Goal: Task Accomplishment & Management: Manage account settings

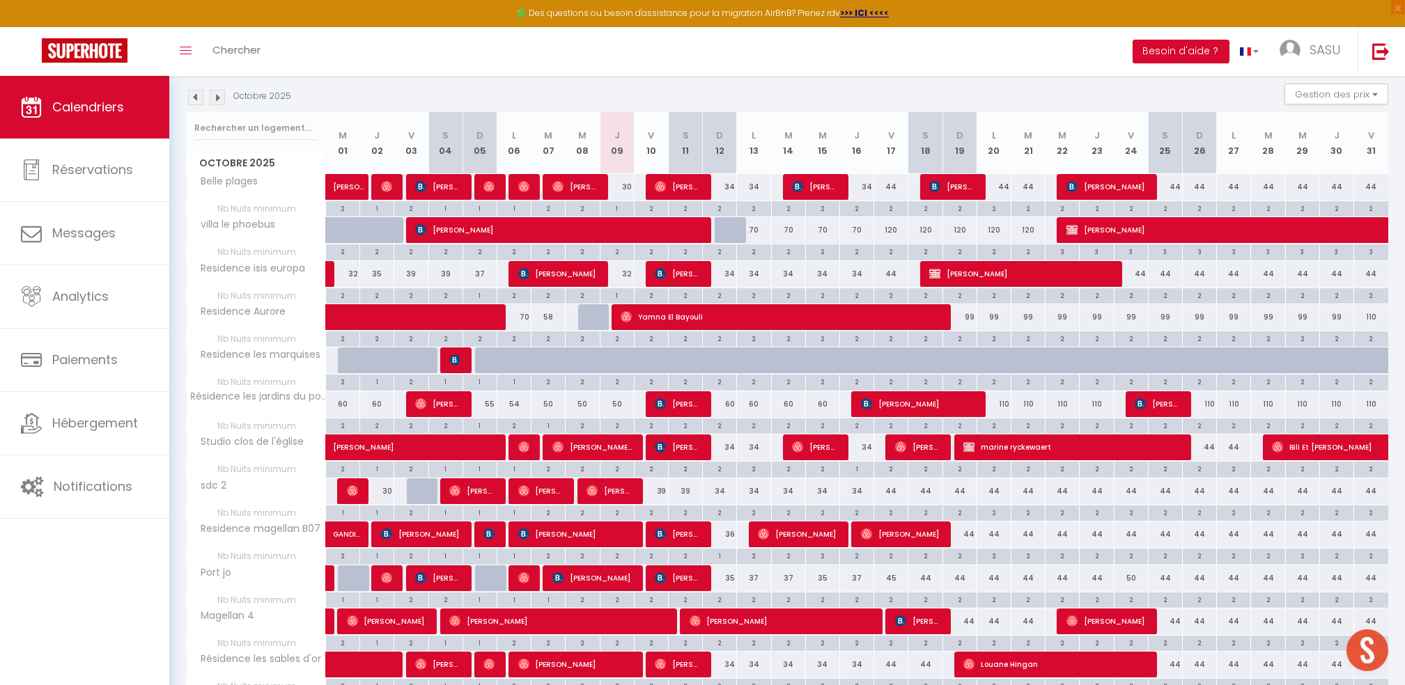
scroll to position [158, 0]
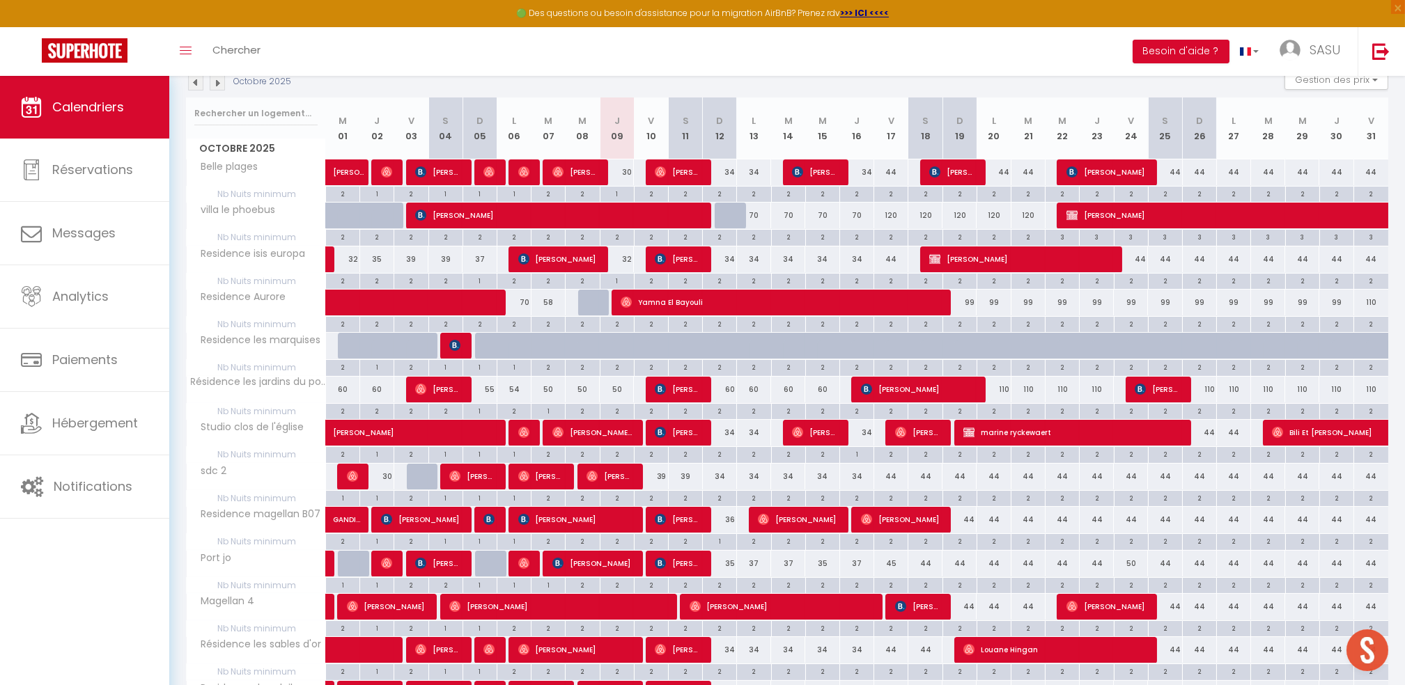
click at [731, 379] on div "60" at bounding box center [720, 390] width 34 height 26
type input "60"
type input "Dim 12 Octobre 2025"
type input "Lun 13 Octobre 2025"
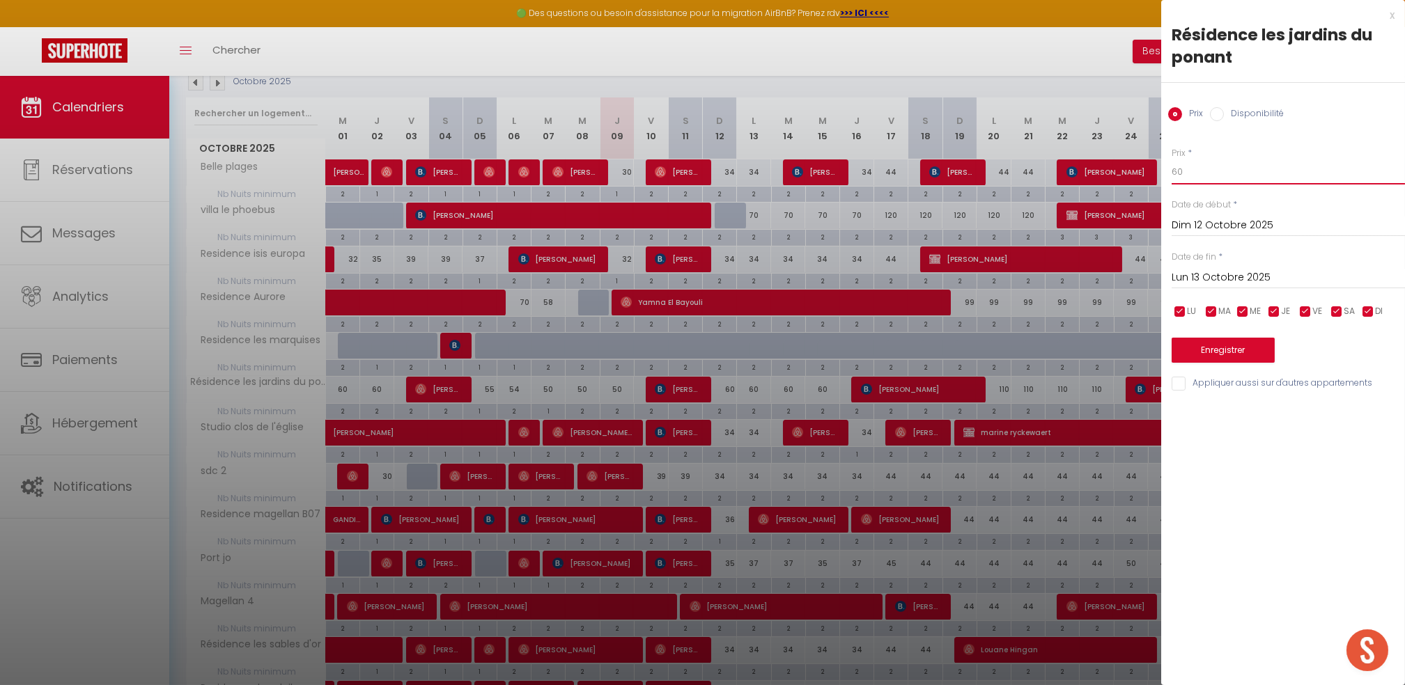
drag, startPoint x: 1219, startPoint y: 184, endPoint x: 1089, endPoint y: 212, distance: 133.2
type input "55"
click at [1272, 277] on input "Lun 13 Octobre 2025" at bounding box center [1288, 278] width 233 height 18
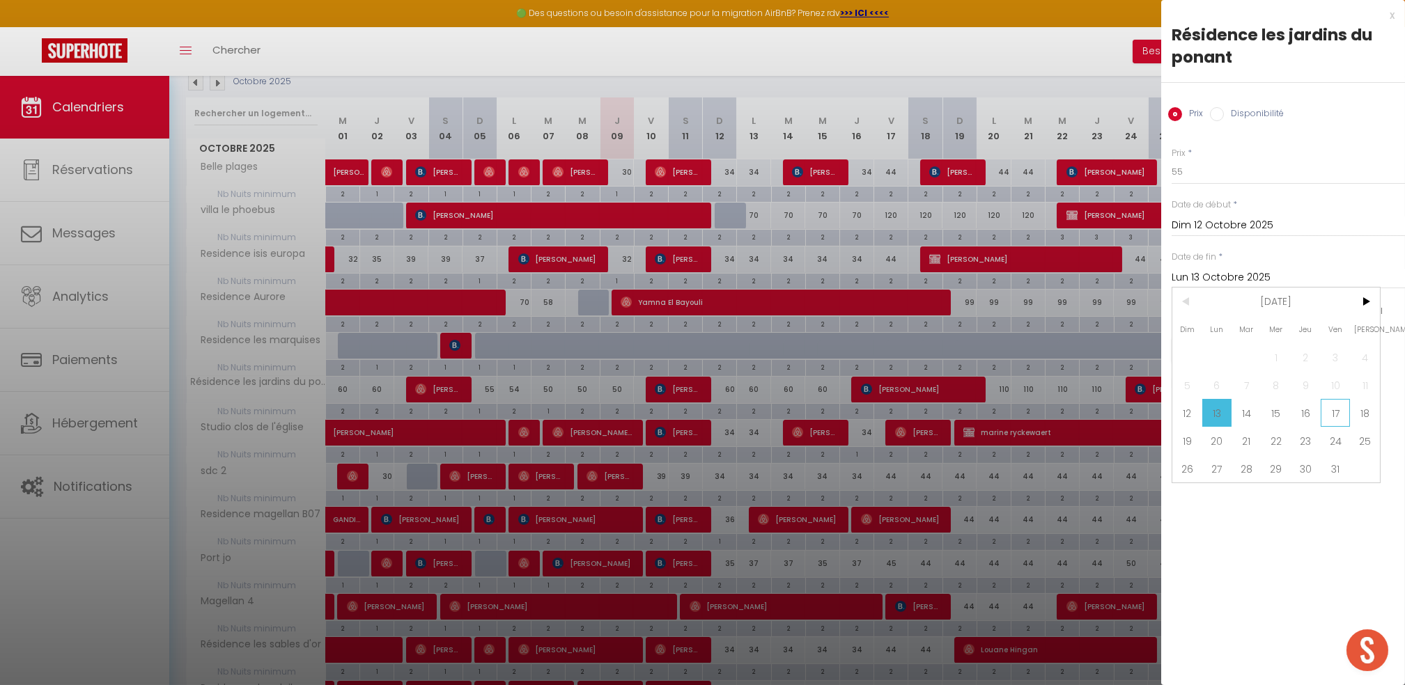
click at [1321, 417] on span "17" at bounding box center [1336, 413] width 30 height 28
type input "Ven 17 Octobre 2025"
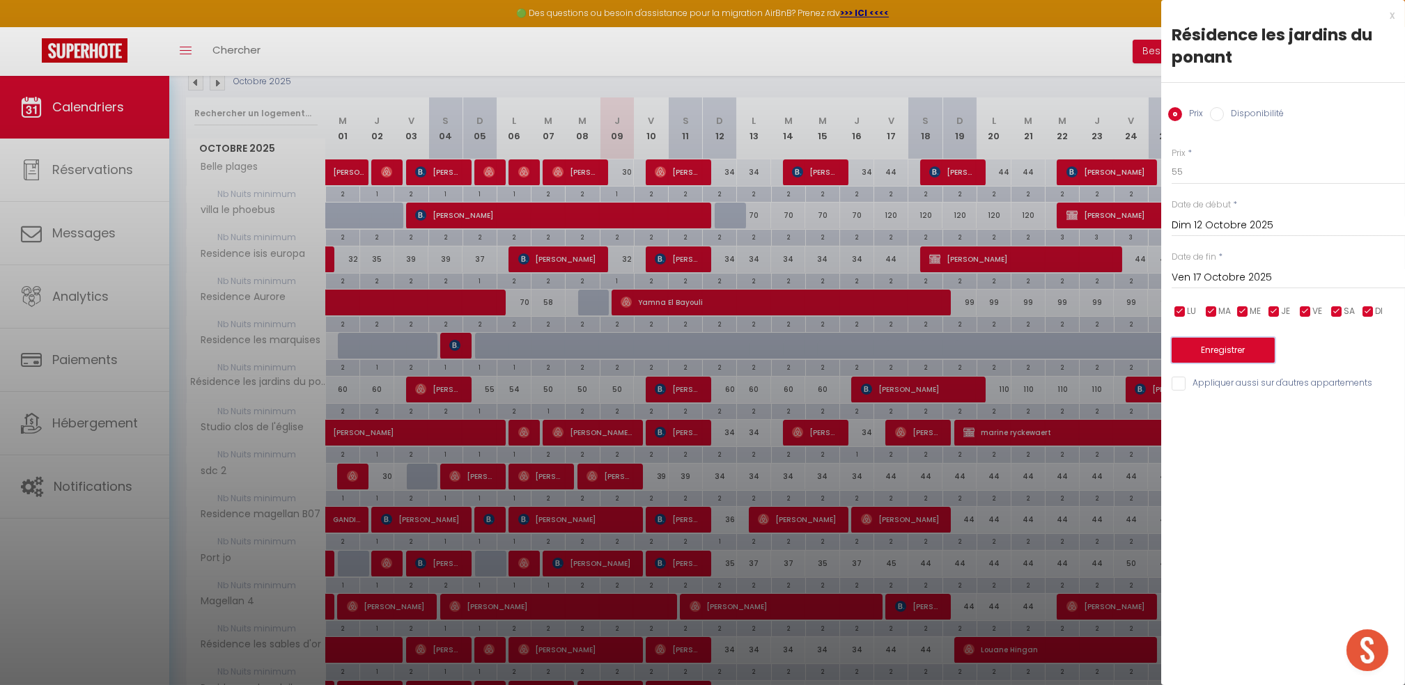
click at [1230, 343] on button "Enregistrer" at bounding box center [1223, 350] width 103 height 25
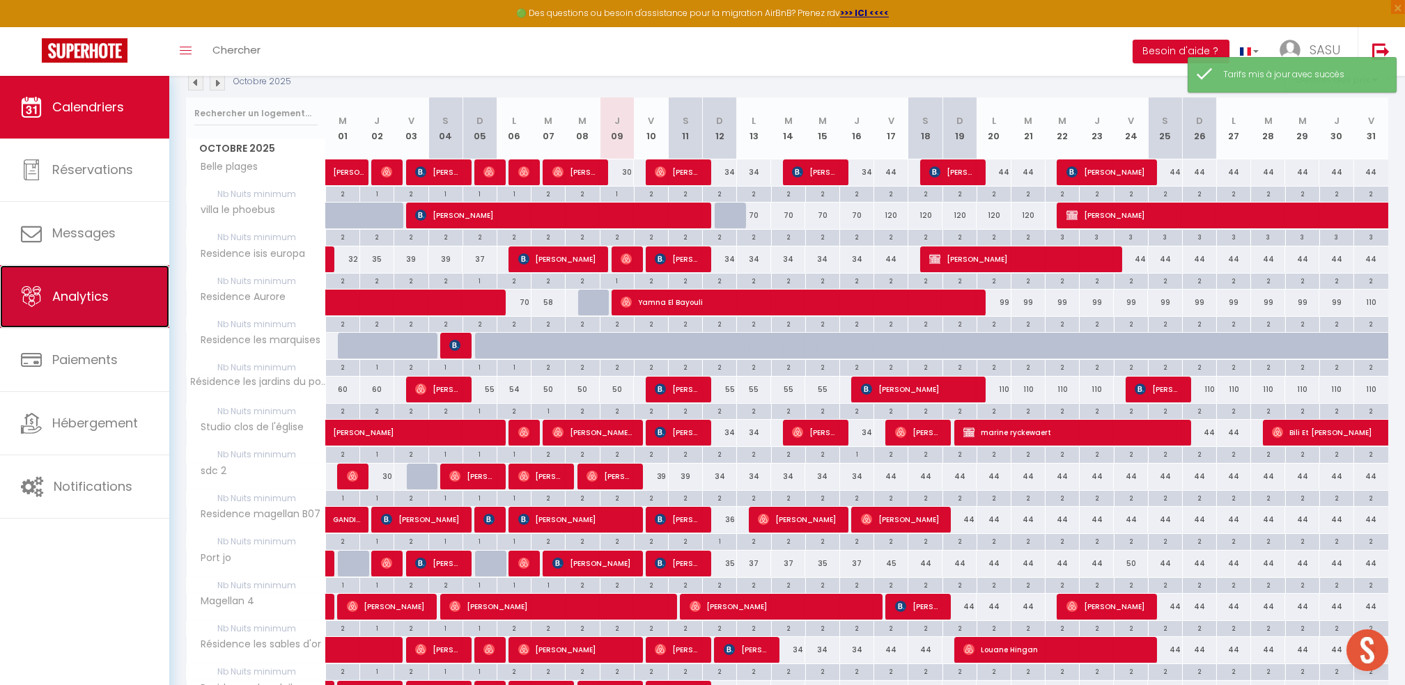
click at [93, 310] on link "Analytics" at bounding box center [84, 296] width 169 height 63
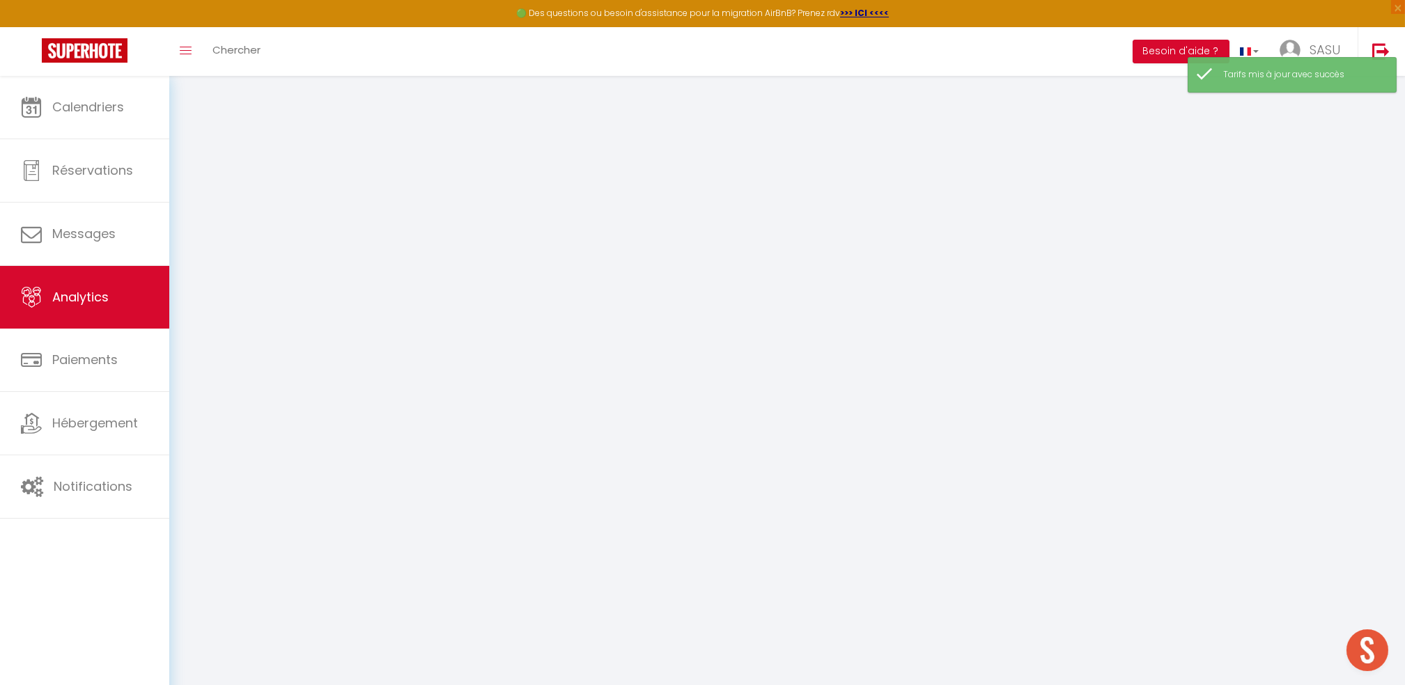
select select "2025"
select select "10"
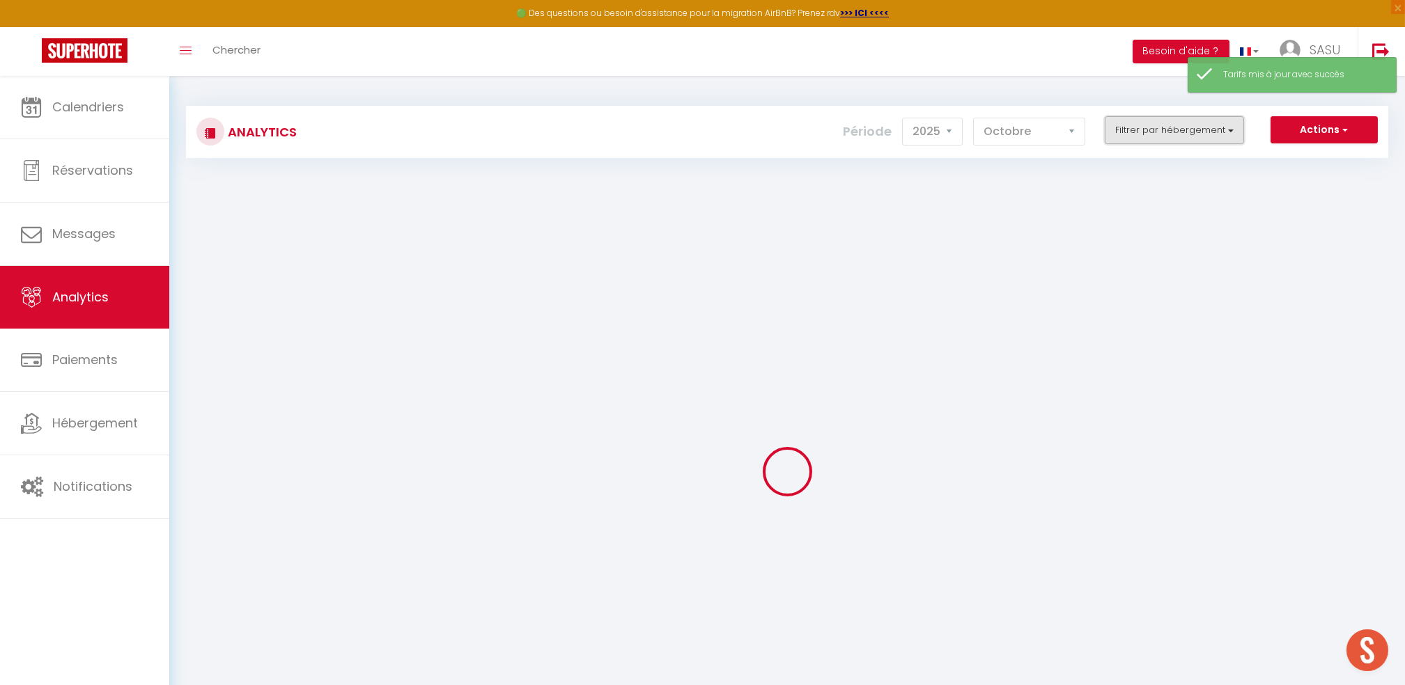
click at [1181, 116] on button "Filtrer par hébergement" at bounding box center [1174, 130] width 139 height 28
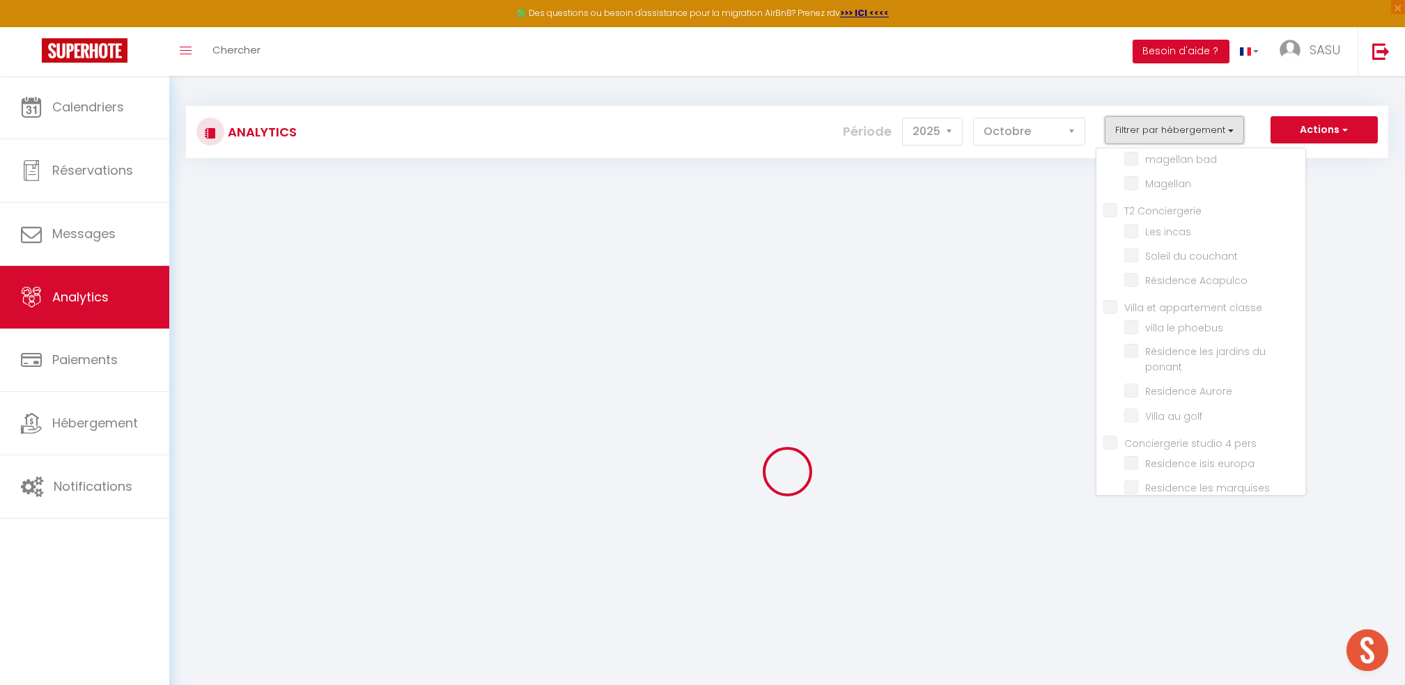
scroll to position [236, 0]
checkbox appartements "false"
checkbox plages "false"
checkbox soleil "false"
checkbox input "false"
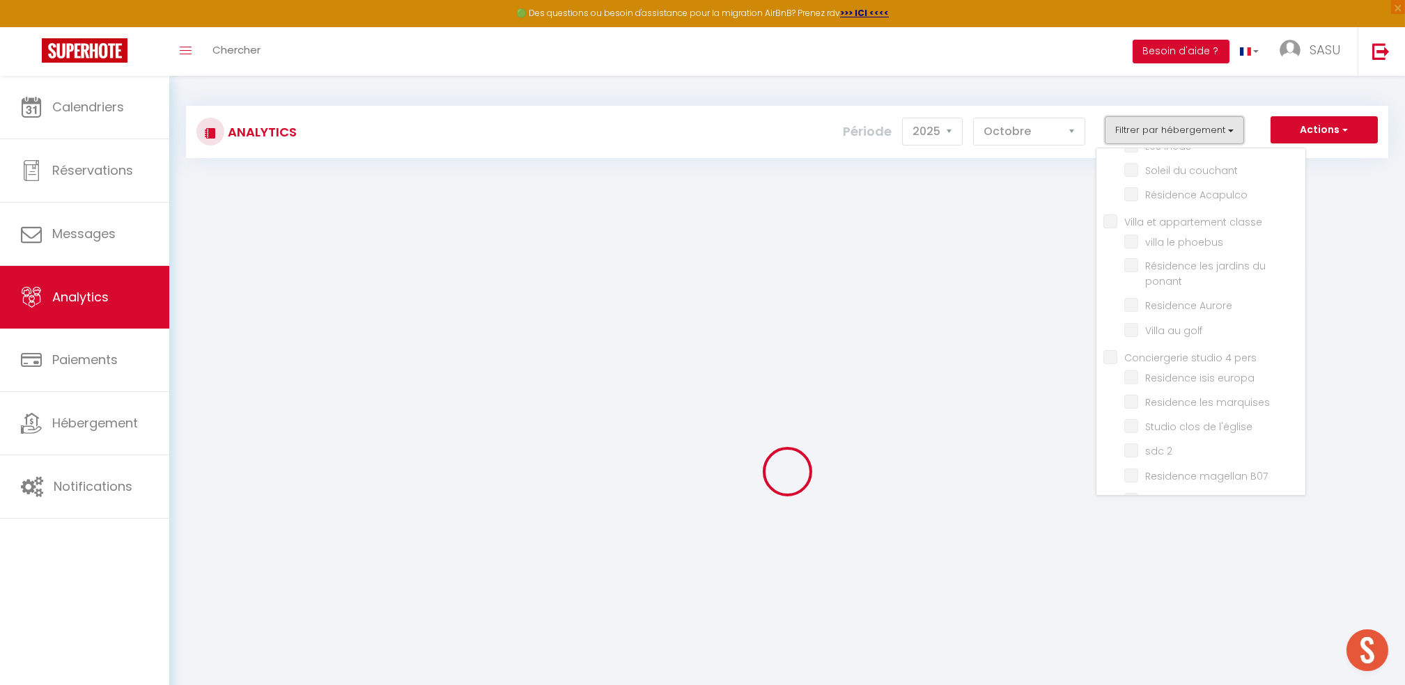
checkbox end "false"
checkbox 2 "false"
checkbox bad "false"
checkbox input "false"
checkbox Conciergerie "false"
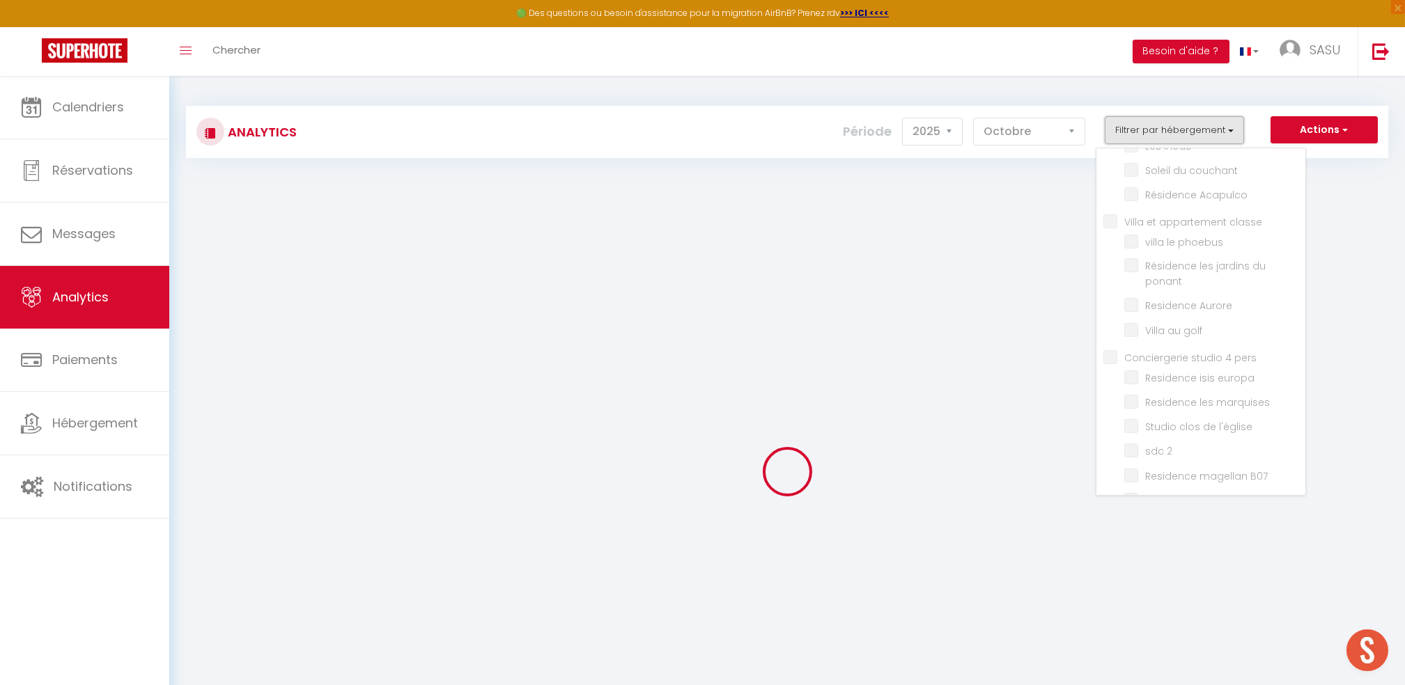
checkbox incas "false"
checkbox couchant "false"
checkbox Acapulco "false"
checkbox classe "false"
checkbox phoebus "false"
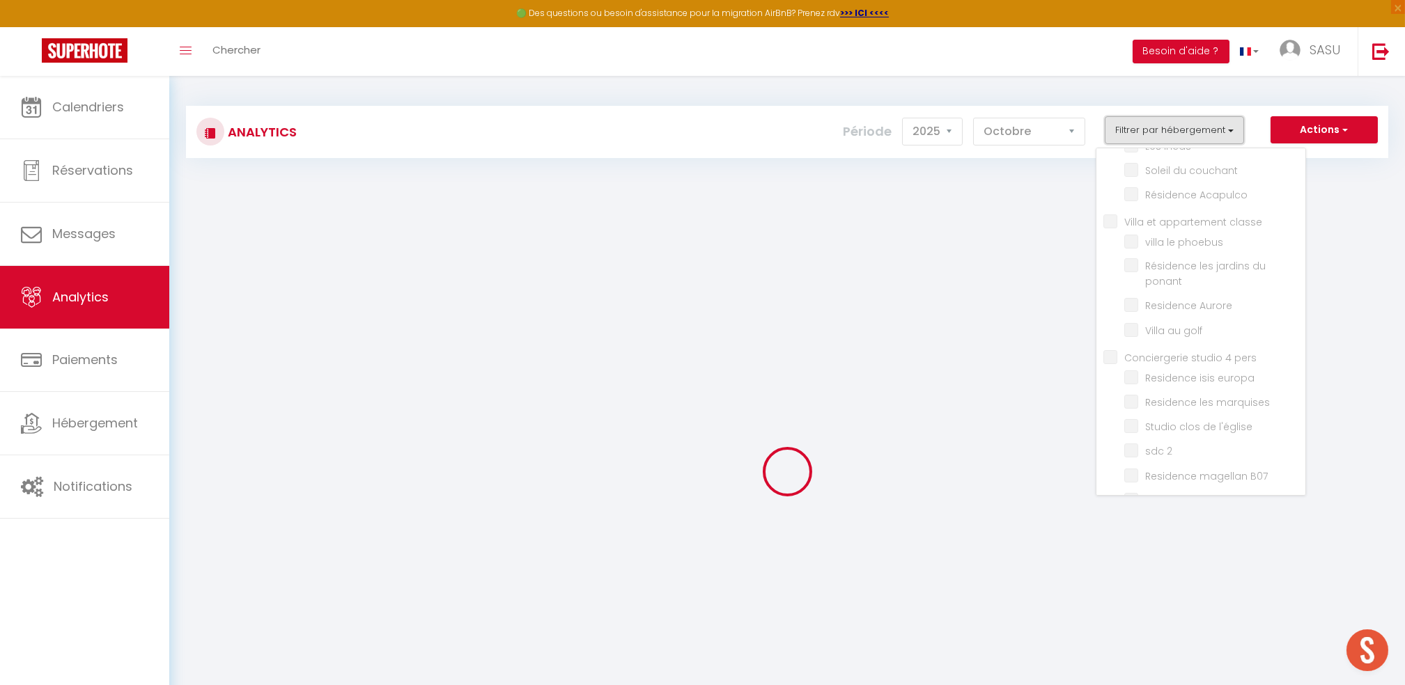
checkbox ponant "false"
checkbox Aurore "false"
checkbox golf "false"
checkbox pers "false"
checkbox europa "false"
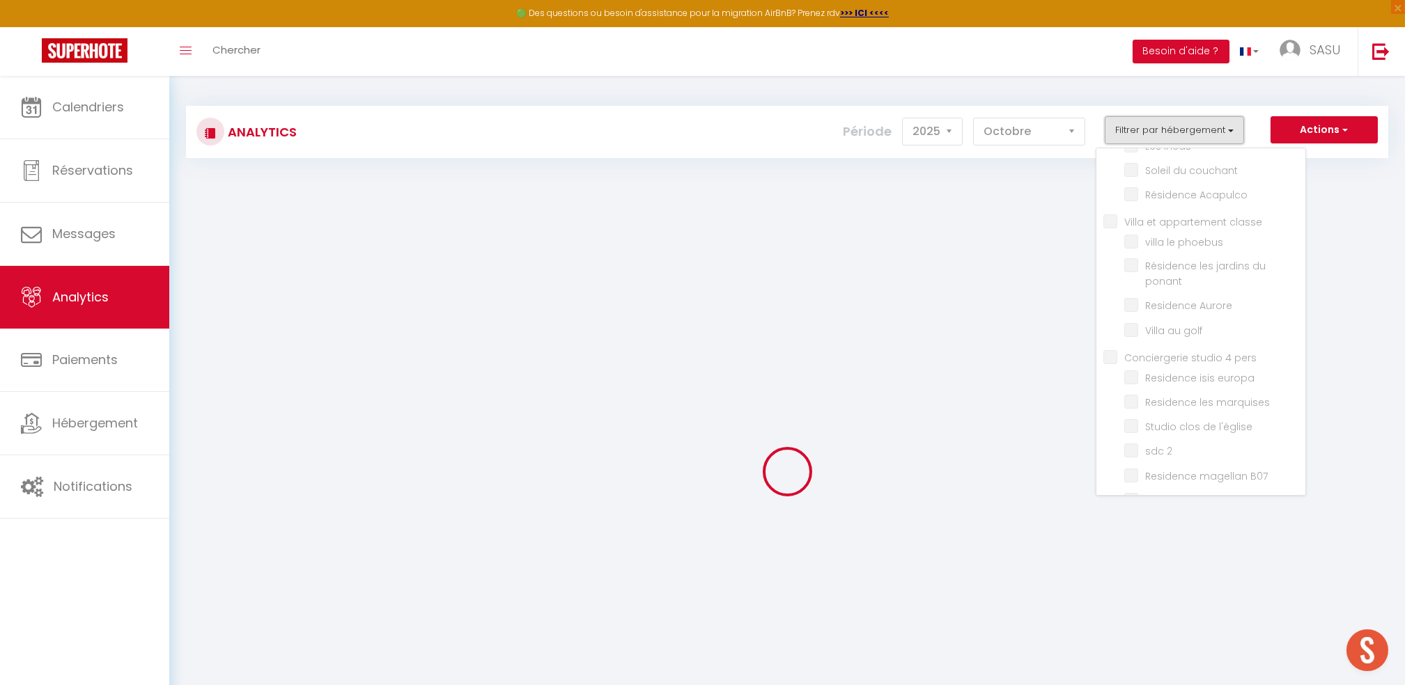
checkbox marquises "false"
checkbox l\'église "false"
checkbox 2 "false"
checkbox B07 "false"
checkbox concorde "false"
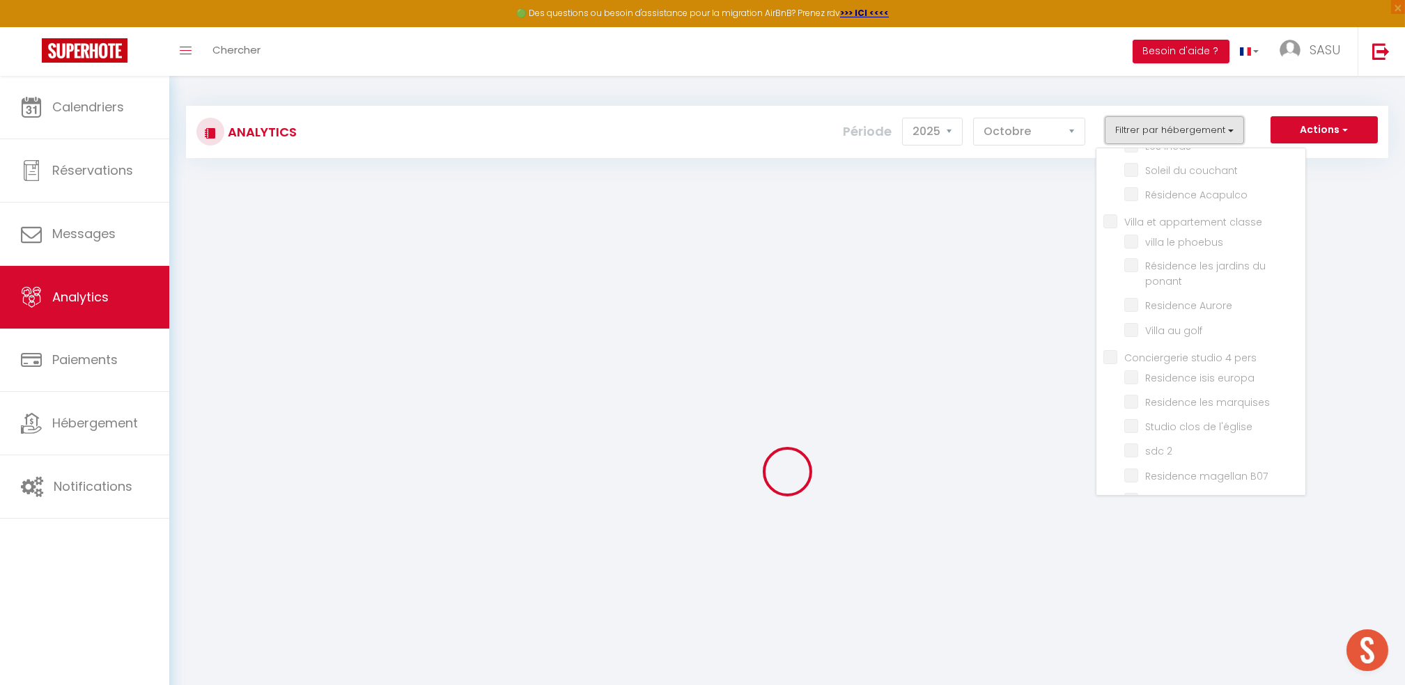
checkbox 3 "false"
checkbox magellan "false"
checkbox land "false"
checkbox fleuri "false"
checkbox pers "false"
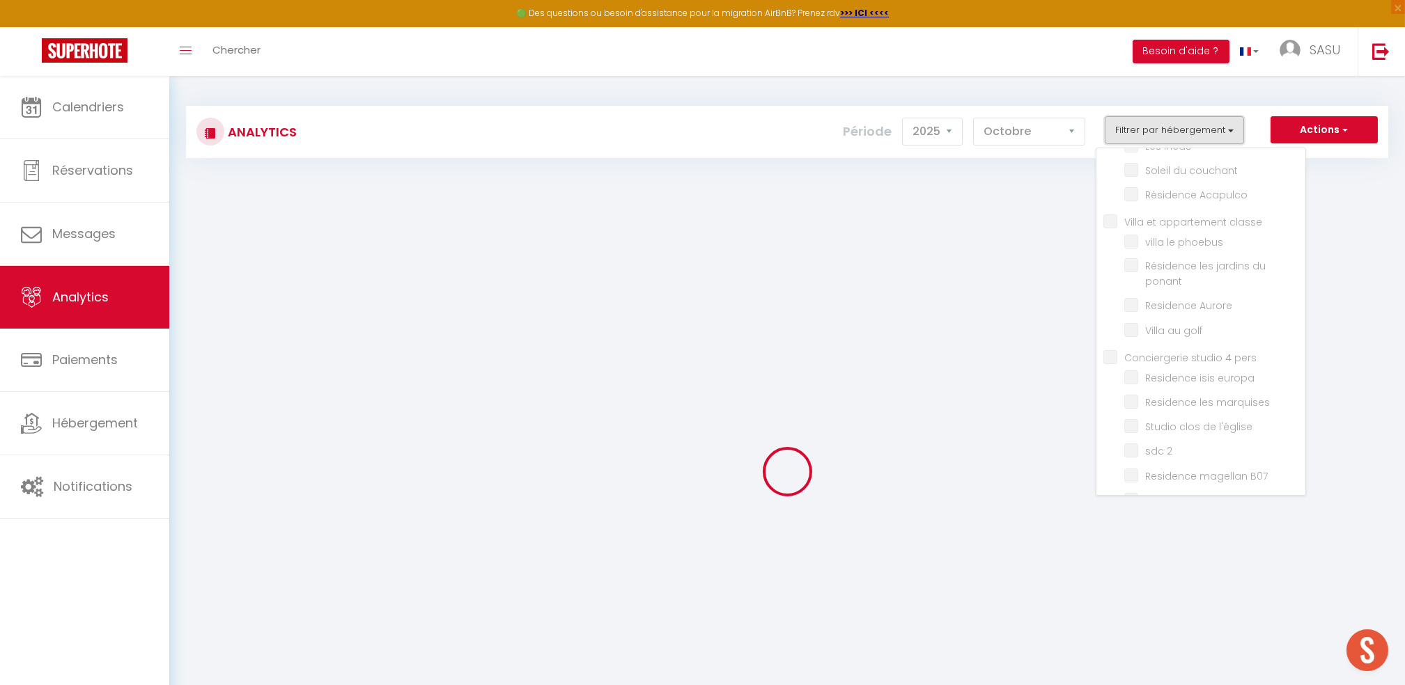
checkbox beaulieu "false"
checkbox pacific "false"
checkbox input "false"
checkbox jo "false"
checkbox · "false"
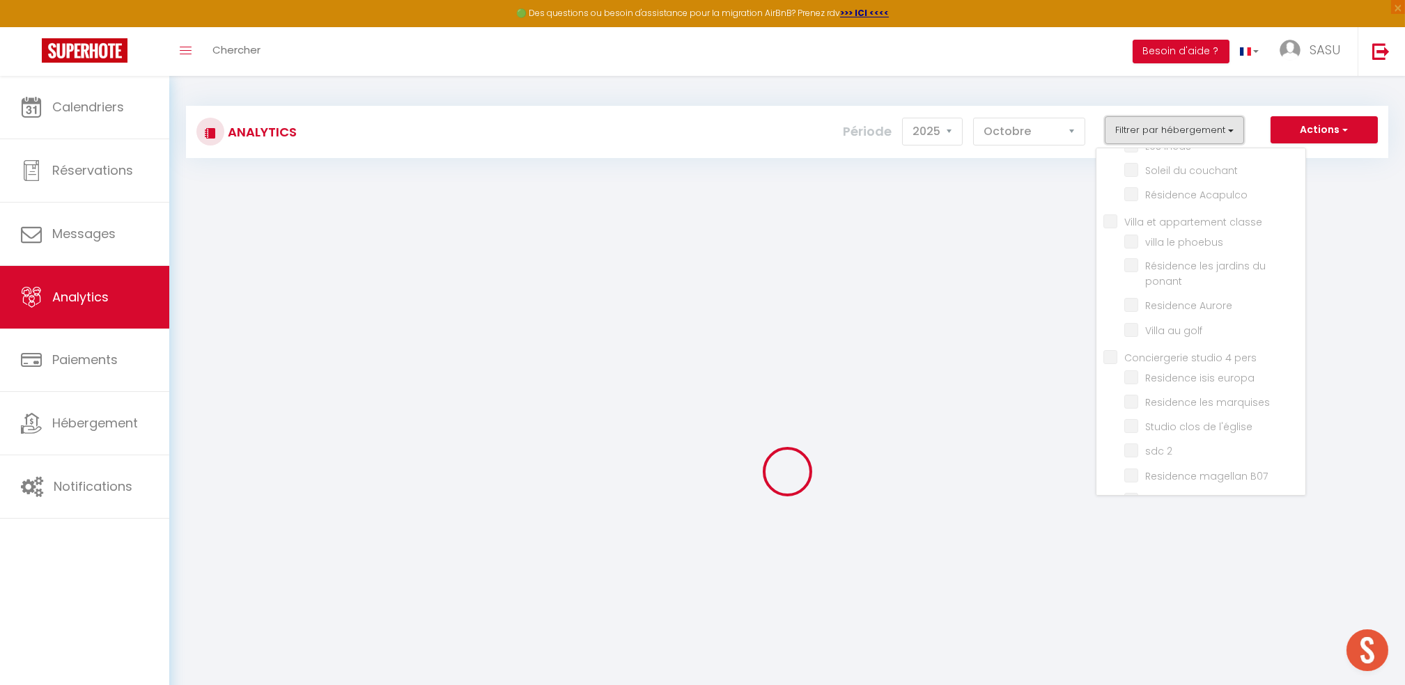
checkbox input "false"
checkbox 4 "false"
checkbox d\'or "false"
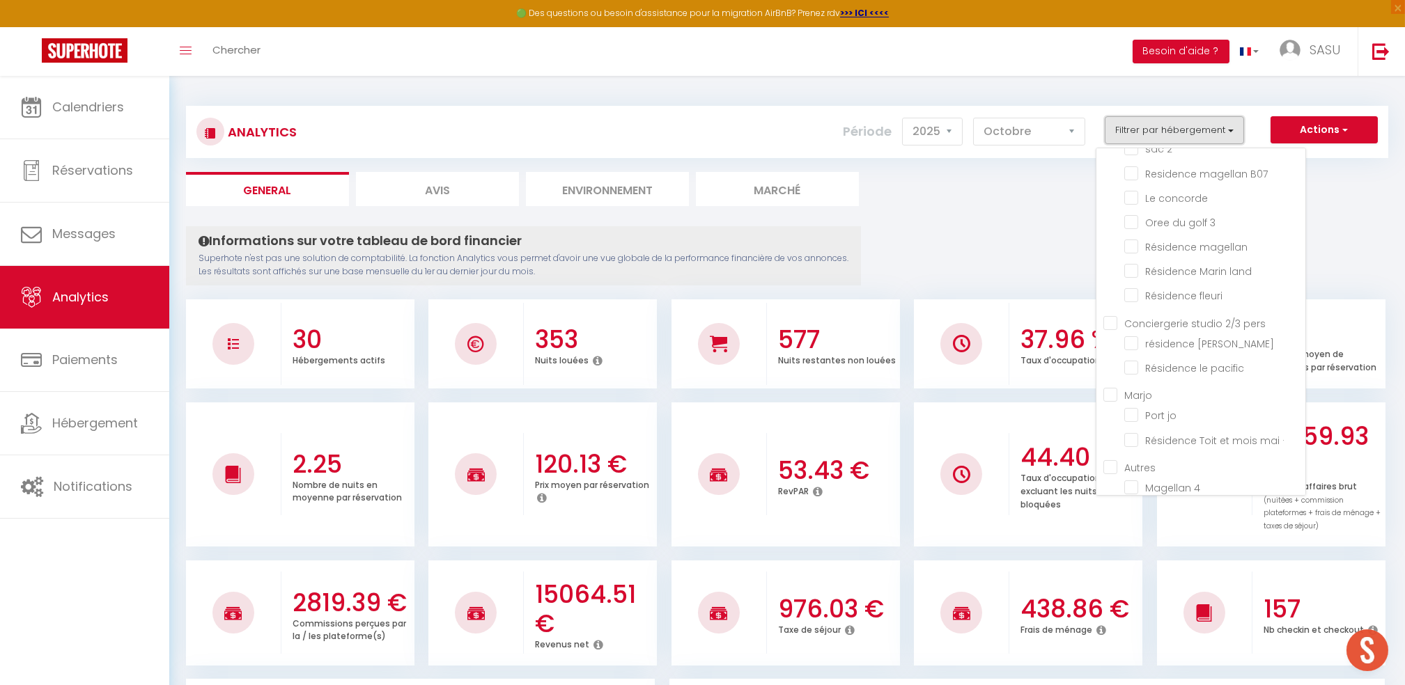
scroll to position [552, 0]
drag, startPoint x: 1323, startPoint y: 402, endPoint x: 1316, endPoint y: 372, distance: 30.6
click at [1306, 372] on div "Mes appartements [GEOGRAPHIC_DATA] Residence du soleil Cypriane West end Marchl…" at bounding box center [1201, 322] width 210 height 348
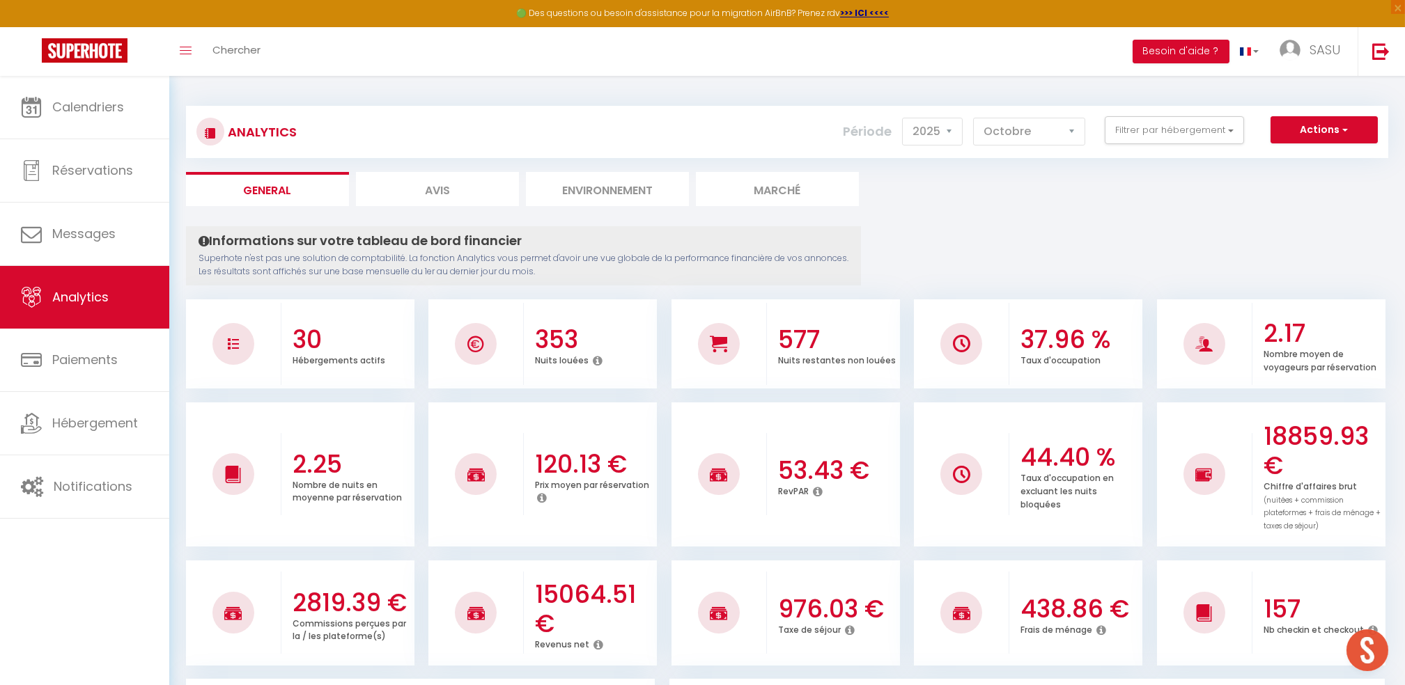
drag, startPoint x: 1316, startPoint y: 372, endPoint x: 1282, endPoint y: 303, distance: 76.9
click at [1282, 303] on div "2.17 Nombre moyen de voyageurs par réservation" at bounding box center [1318, 343] width 133 height 89
click at [1217, 126] on button "Filtrer par hébergement" at bounding box center [1174, 130] width 139 height 28
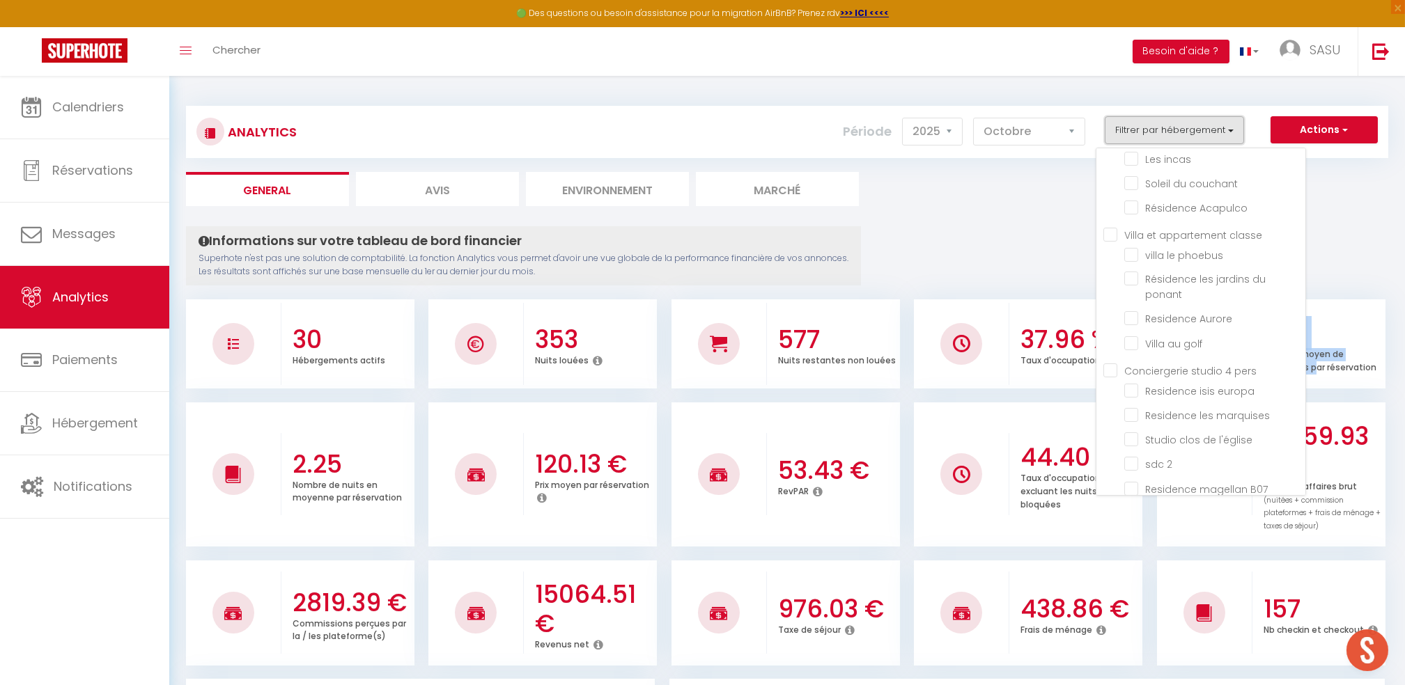
scroll to position [208, 0]
click at [1135, 287] on ponant "checkbox" at bounding box center [1214, 294] width 181 height 14
checkbox ponant "true"
checkbox plages "false"
checkbox soleil "false"
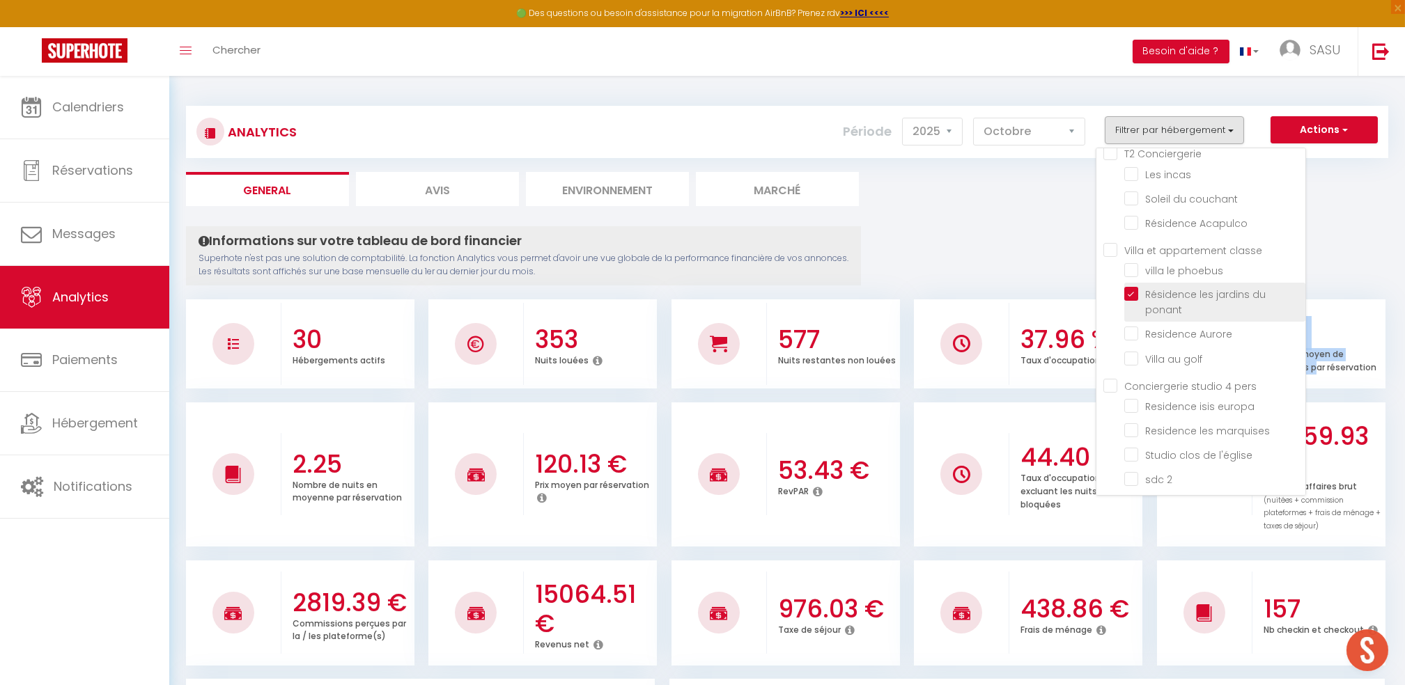
checkbox input "false"
checkbox end "false"
checkbox 2 "false"
checkbox bad "false"
checkbox input "false"
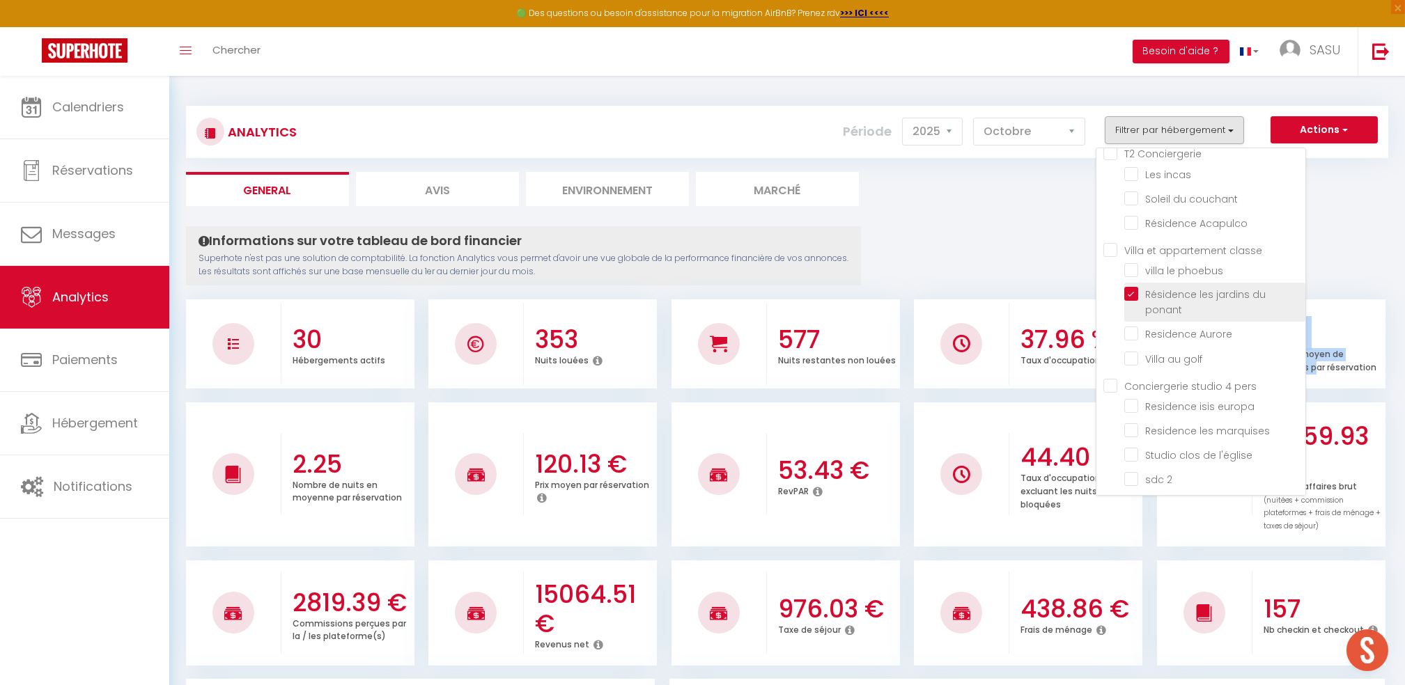
checkbox incas "false"
checkbox couchant "false"
checkbox Acapulco "false"
checkbox phoebus "false"
checkbox Aurore "false"
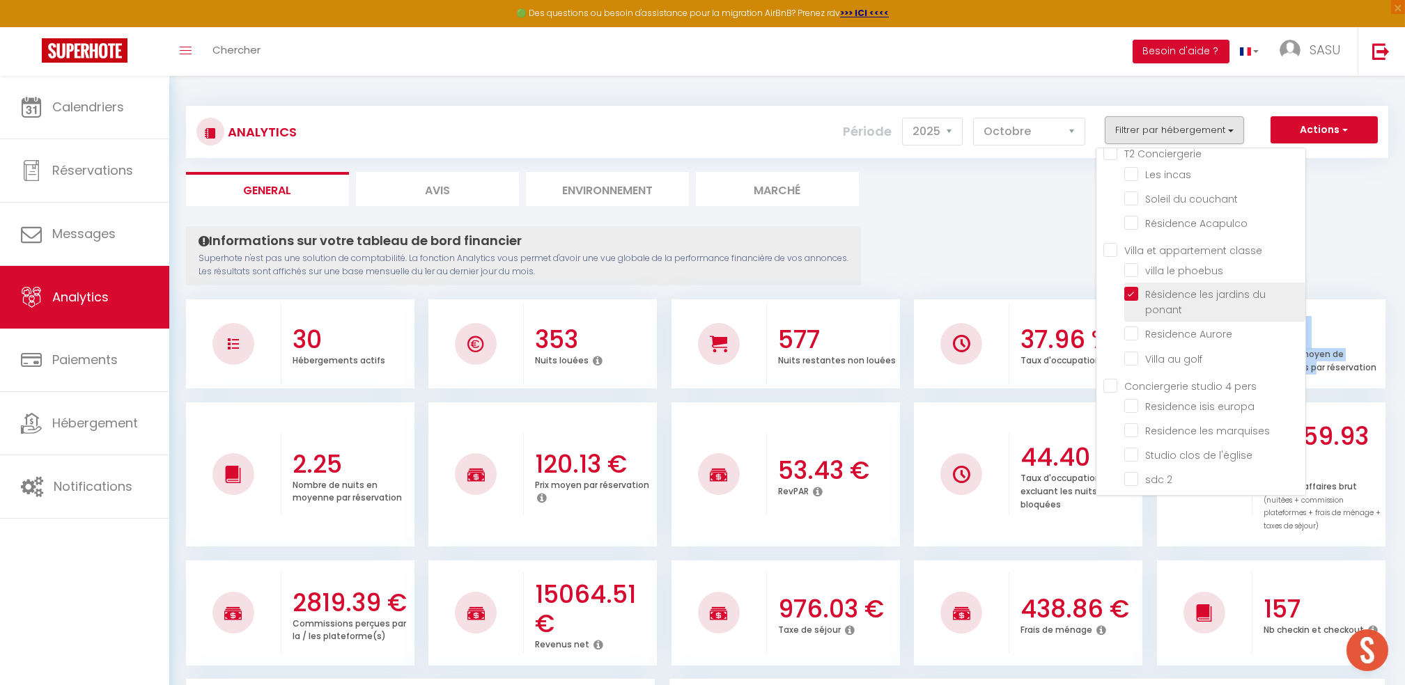
checkbox golf "false"
checkbox europa "false"
checkbox marquises "false"
checkbox l\'église "false"
checkbox 2 "false"
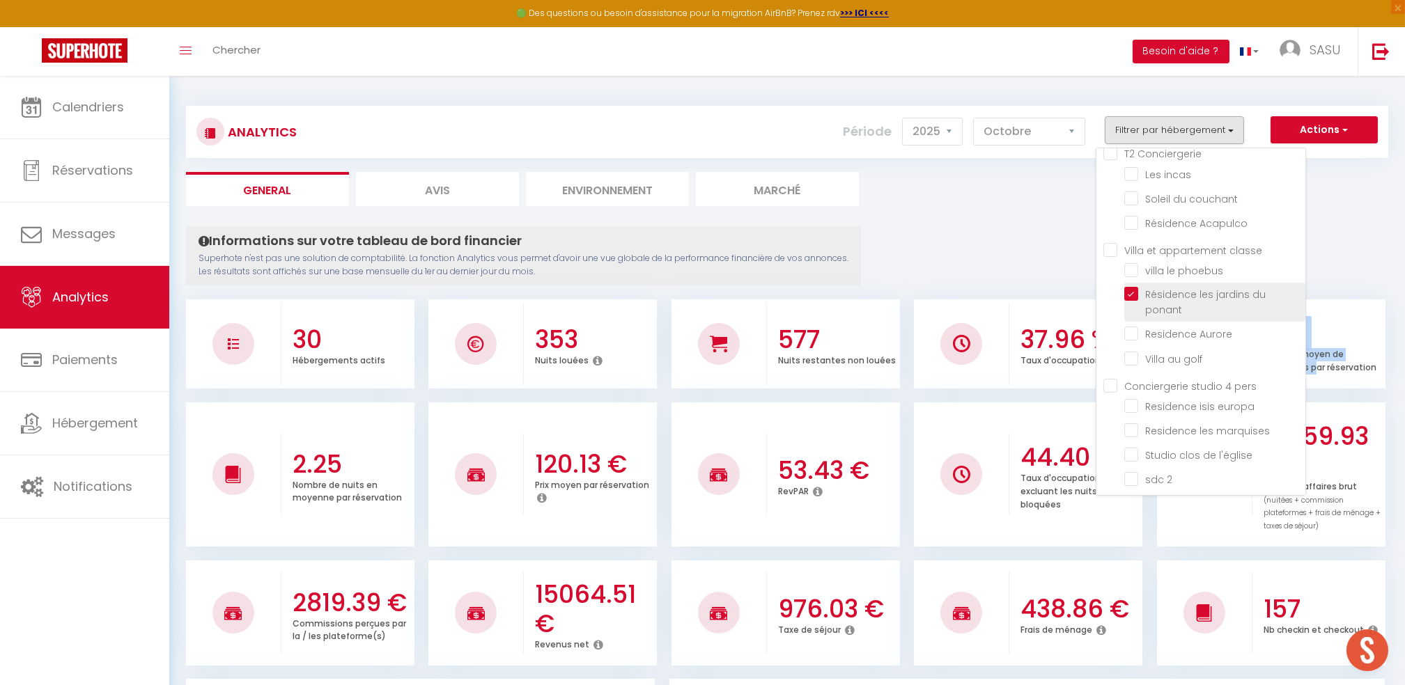
checkbox B07 "false"
checkbox concorde "false"
checkbox 3 "false"
checkbox magellan "false"
checkbox land "false"
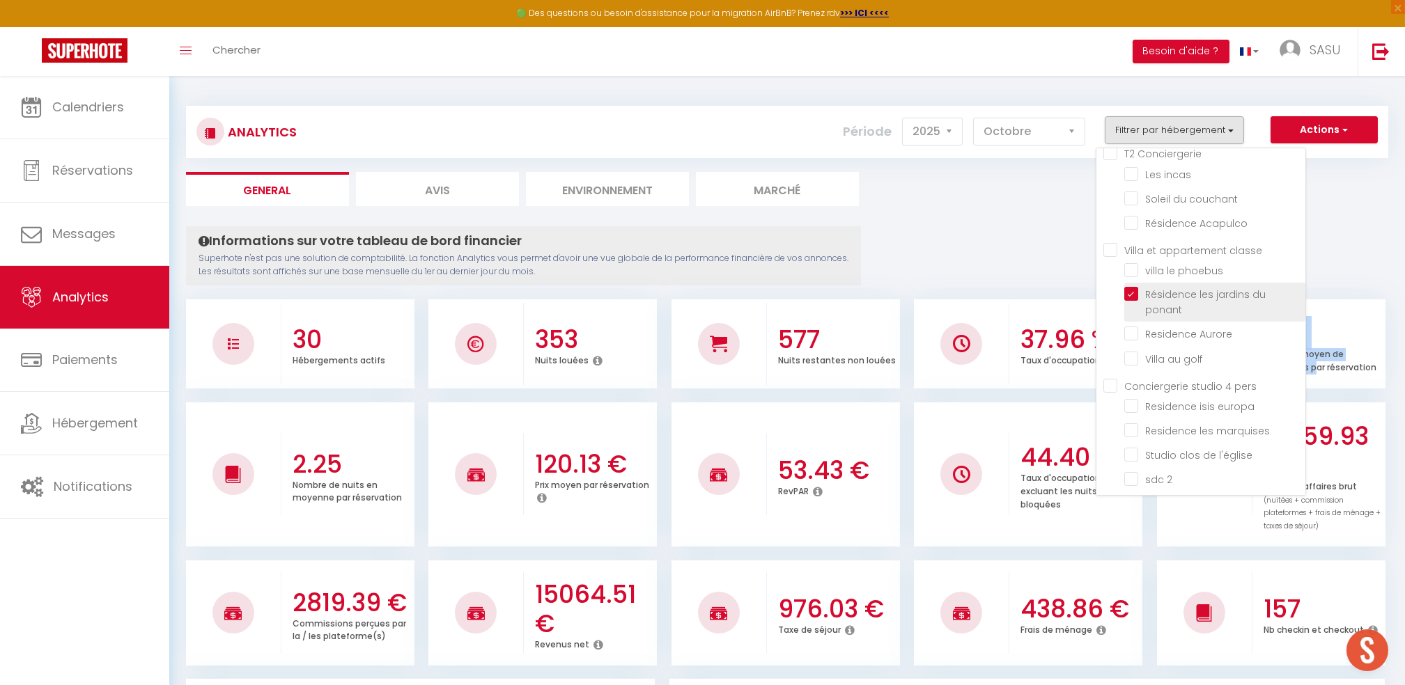
checkbox fleuri "false"
checkbox beaulieu "false"
checkbox pacific "false"
checkbox jo "false"
checkbox · "false"
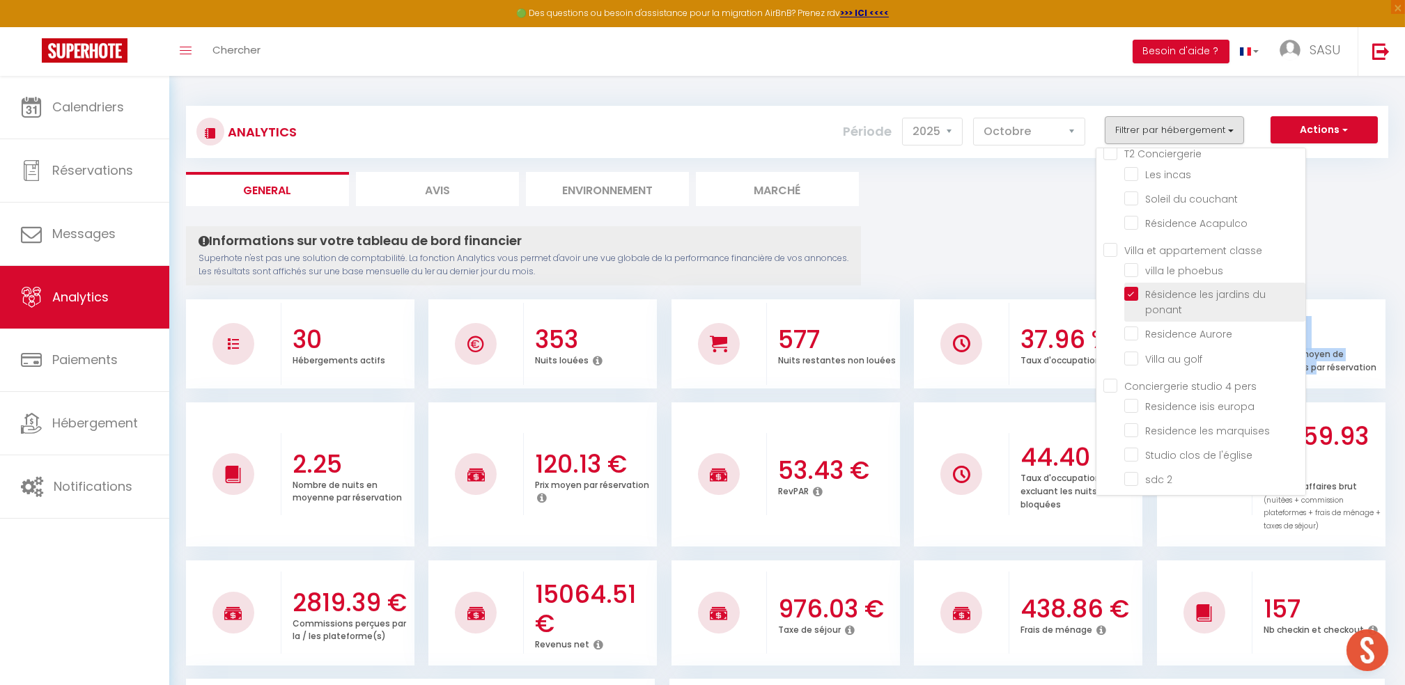
checkbox 4 "false"
checkbox d\'or "false"
checkbox plages "false"
checkbox soleil "false"
checkbox input "false"
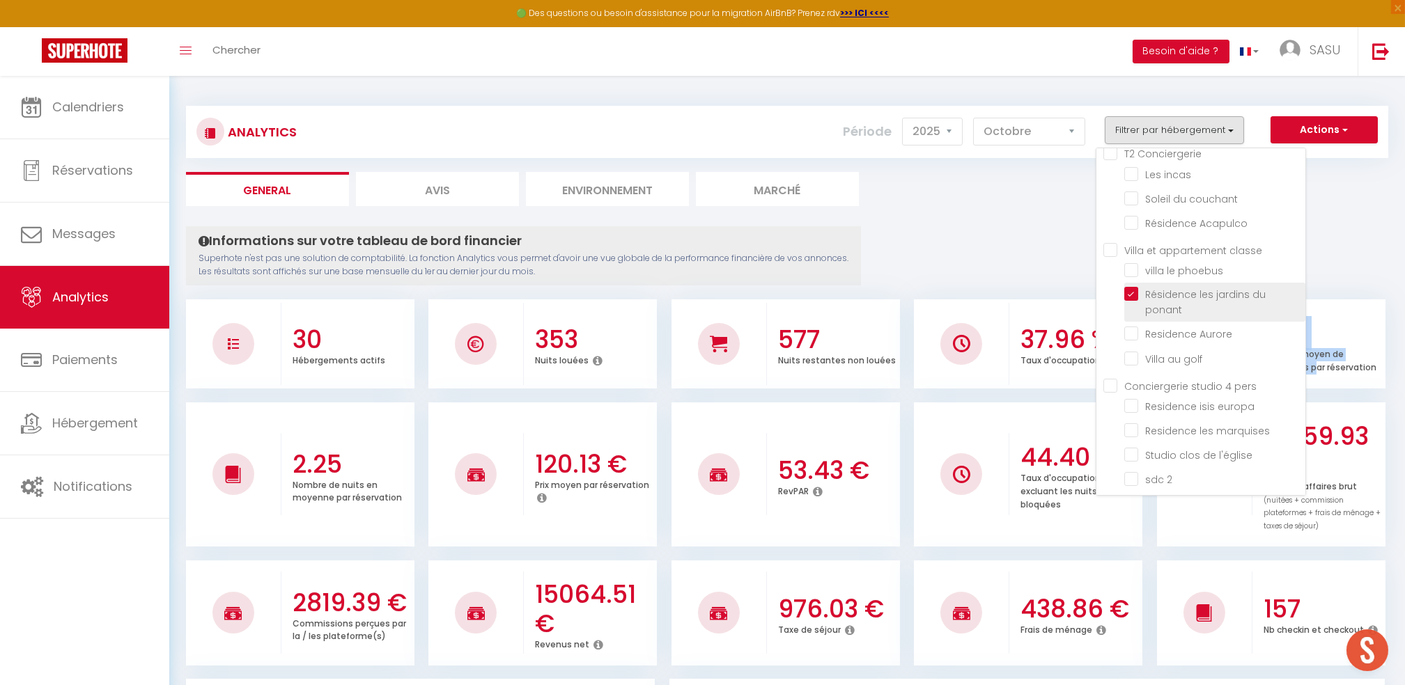
checkbox end "false"
checkbox 2 "false"
checkbox bad "false"
checkbox input "false"
checkbox incas "false"
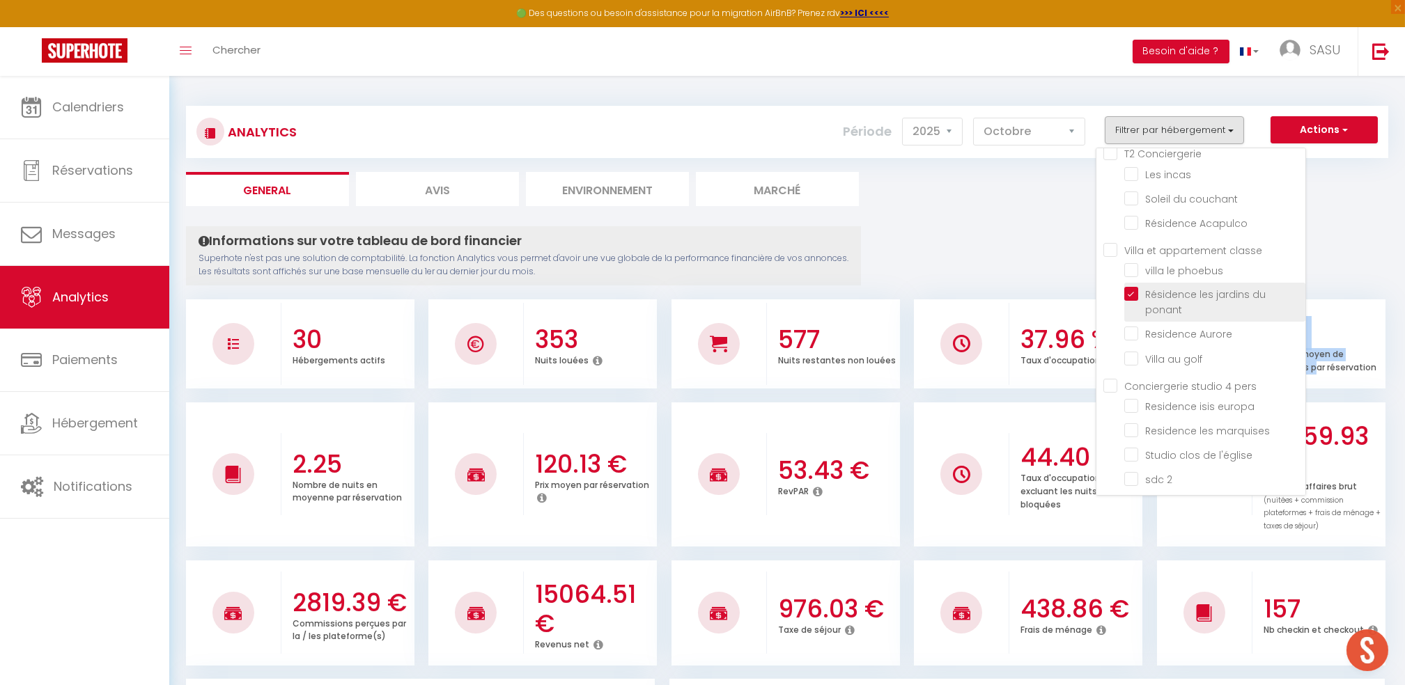
checkbox couchant "false"
checkbox Acapulco "false"
checkbox phoebus "false"
checkbox Aurore "false"
checkbox golf "false"
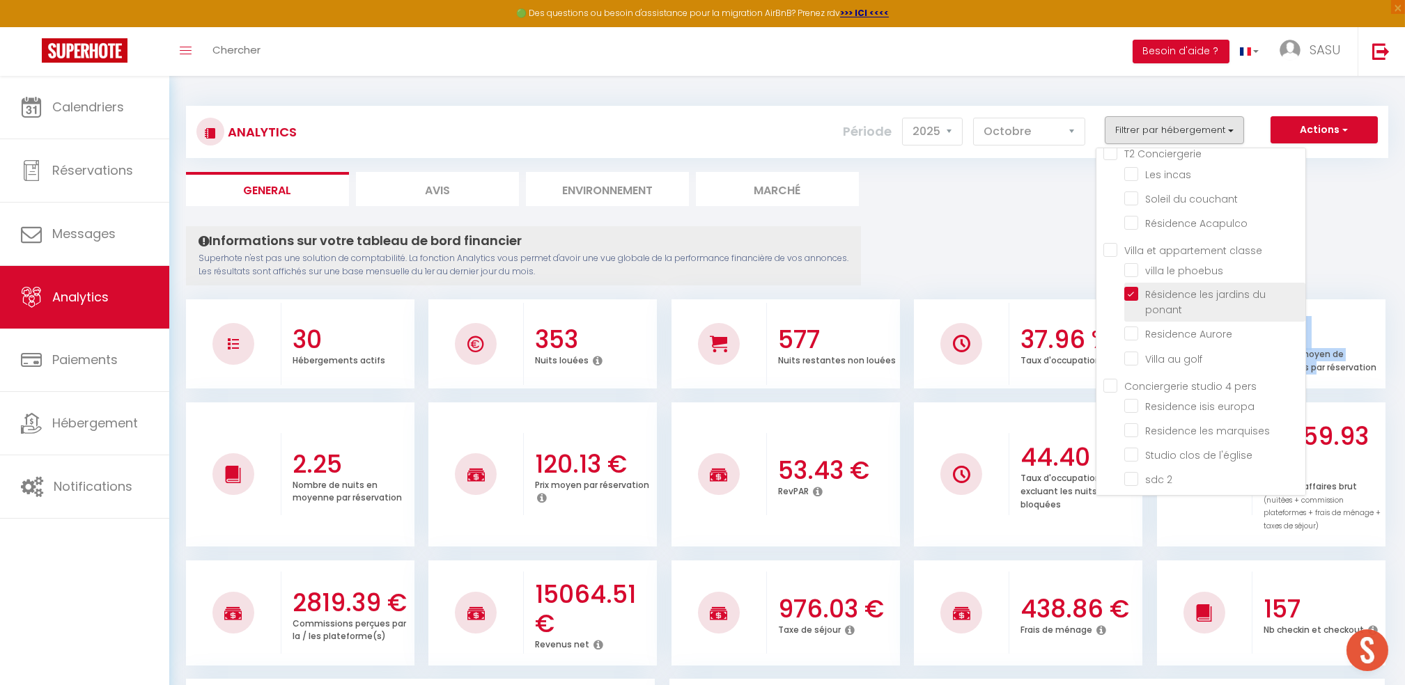
checkbox europa "false"
checkbox marquises "false"
checkbox l\'église "false"
checkbox 2 "false"
checkbox B07 "false"
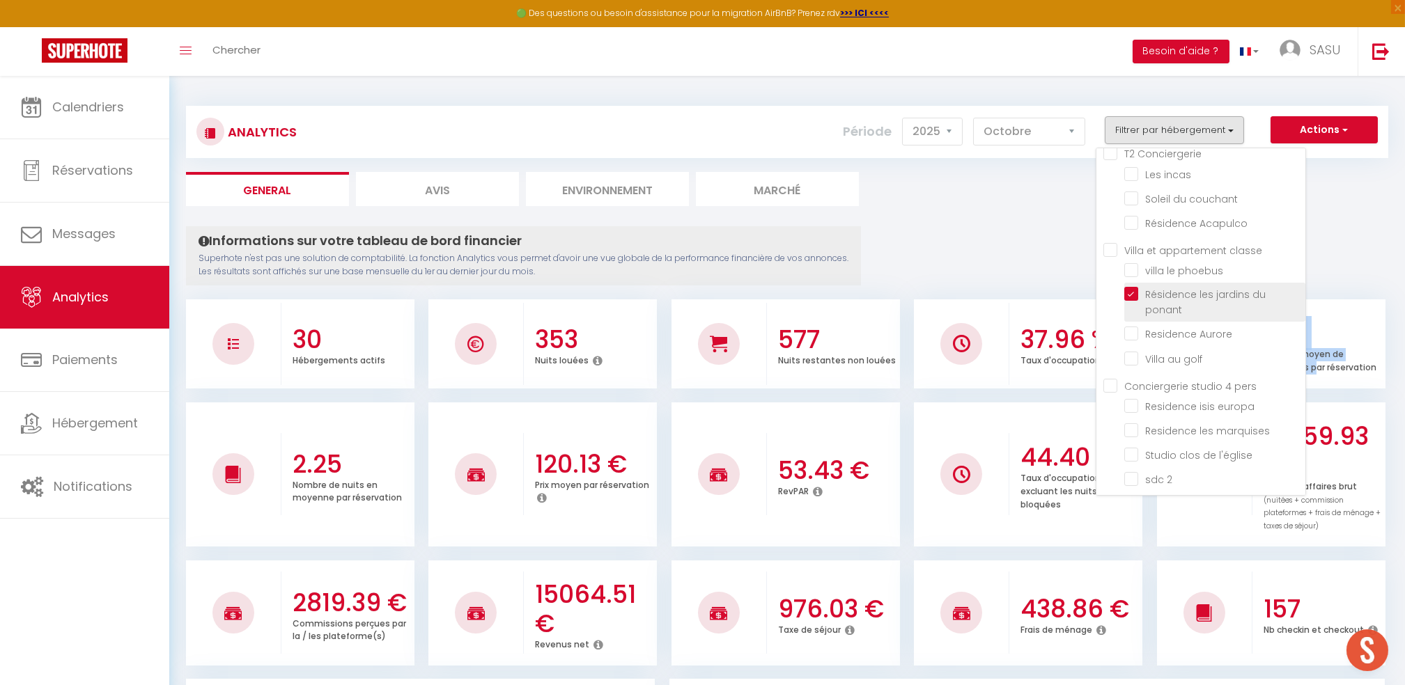
checkbox concorde "false"
checkbox 3 "false"
checkbox magellan "false"
checkbox land "false"
checkbox fleuri "false"
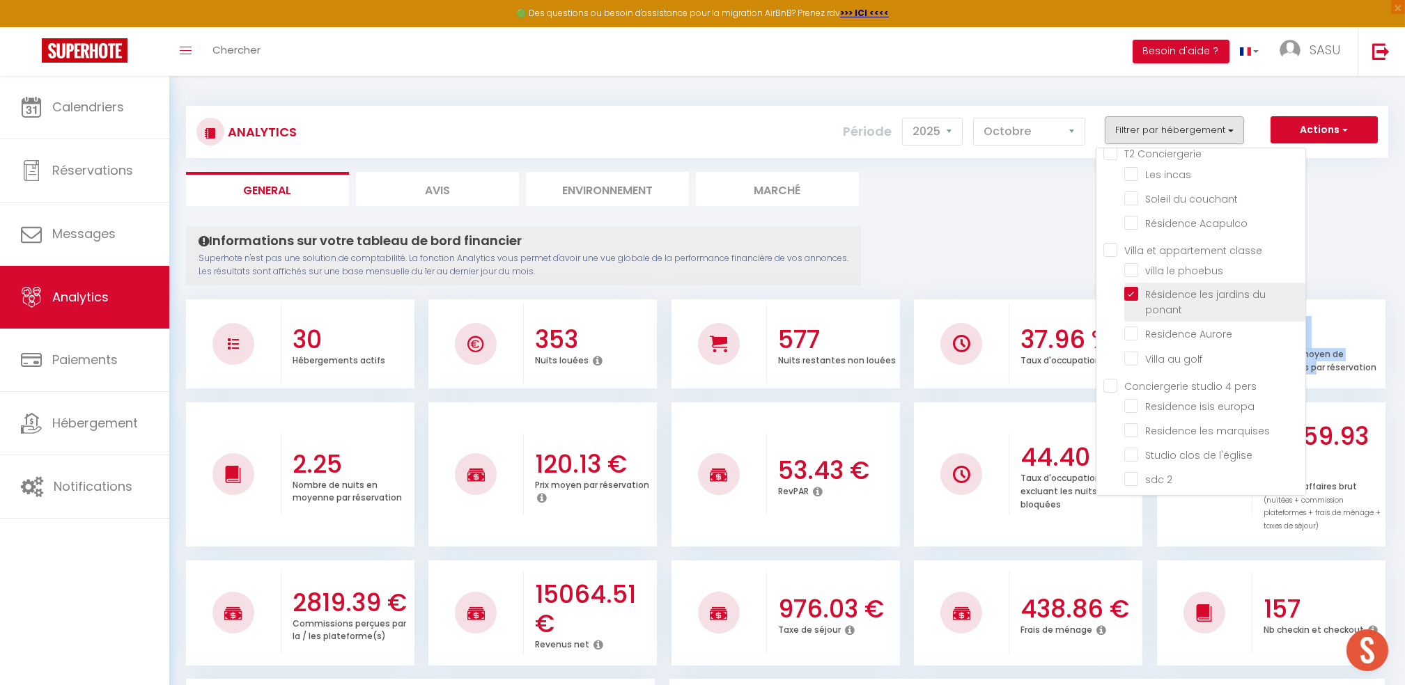
checkbox beaulieu "false"
checkbox pacific "false"
checkbox jo "false"
checkbox · "false"
checkbox 4 "false"
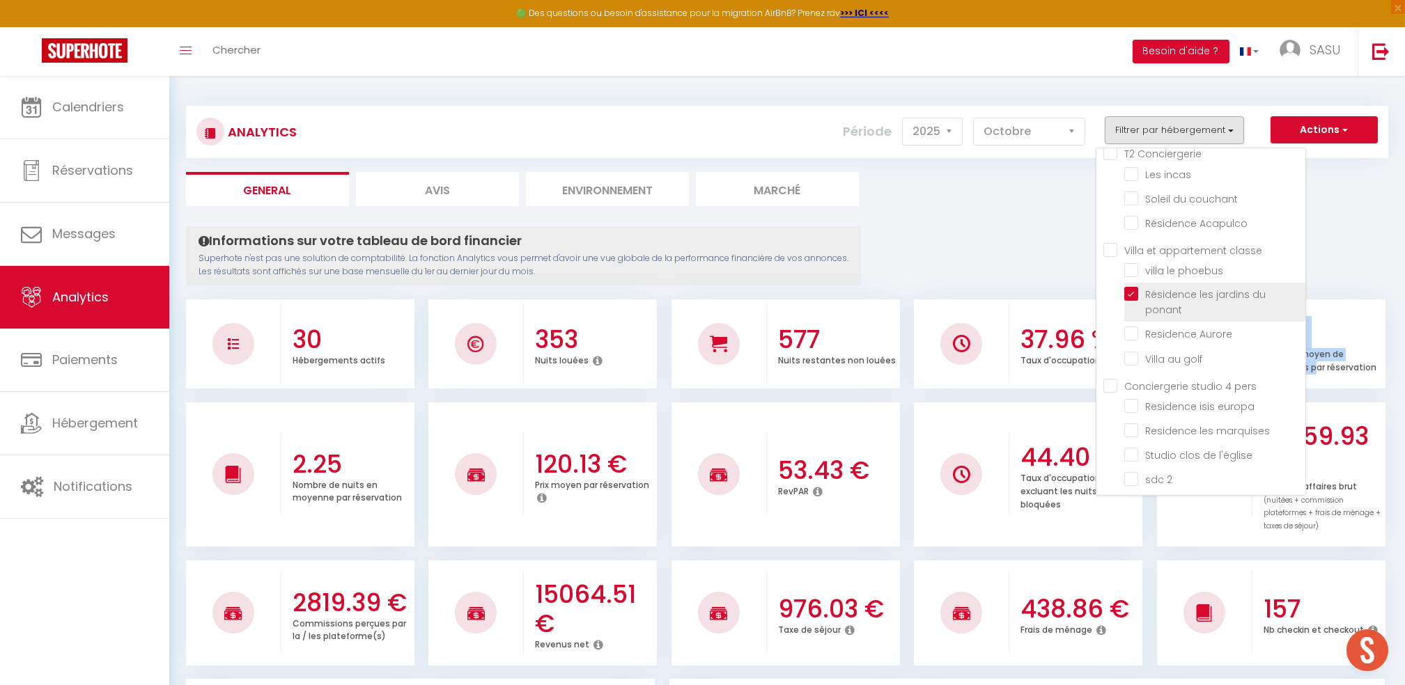
checkbox d\'or "false"
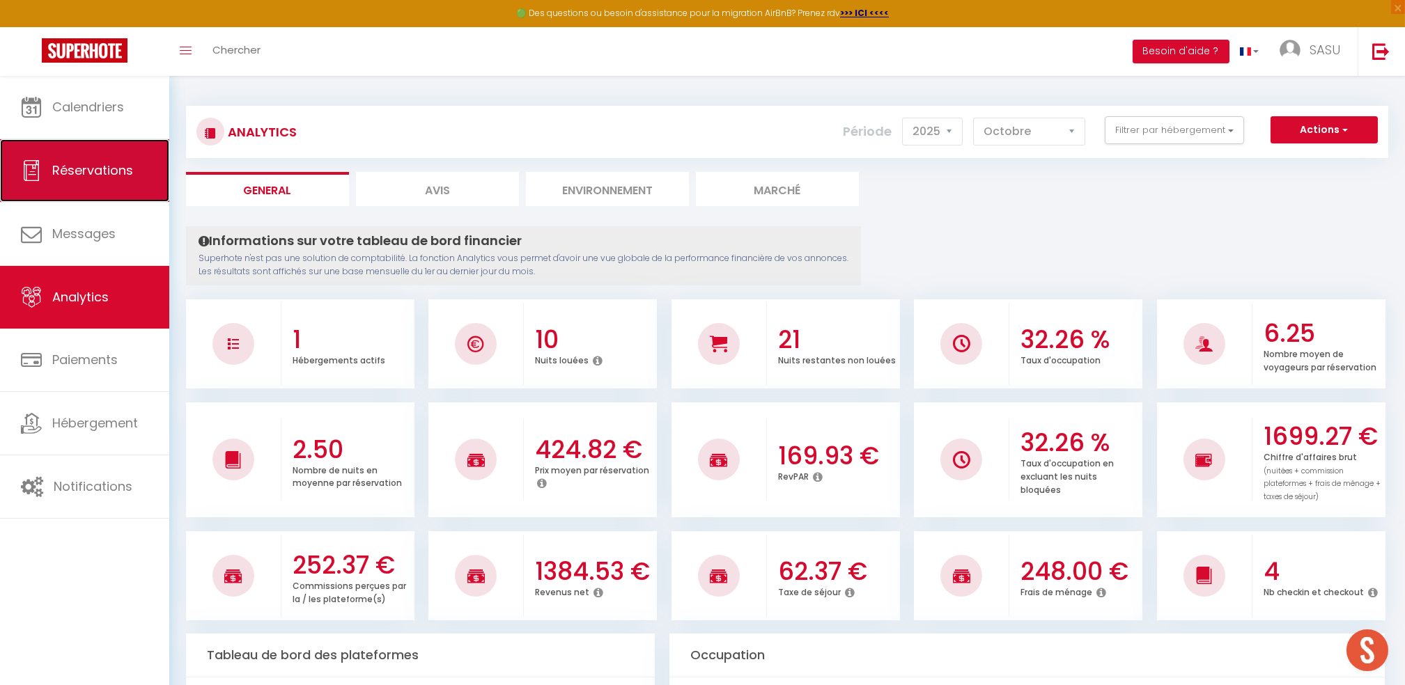
click at [105, 166] on span "Réservations" at bounding box center [92, 170] width 81 height 17
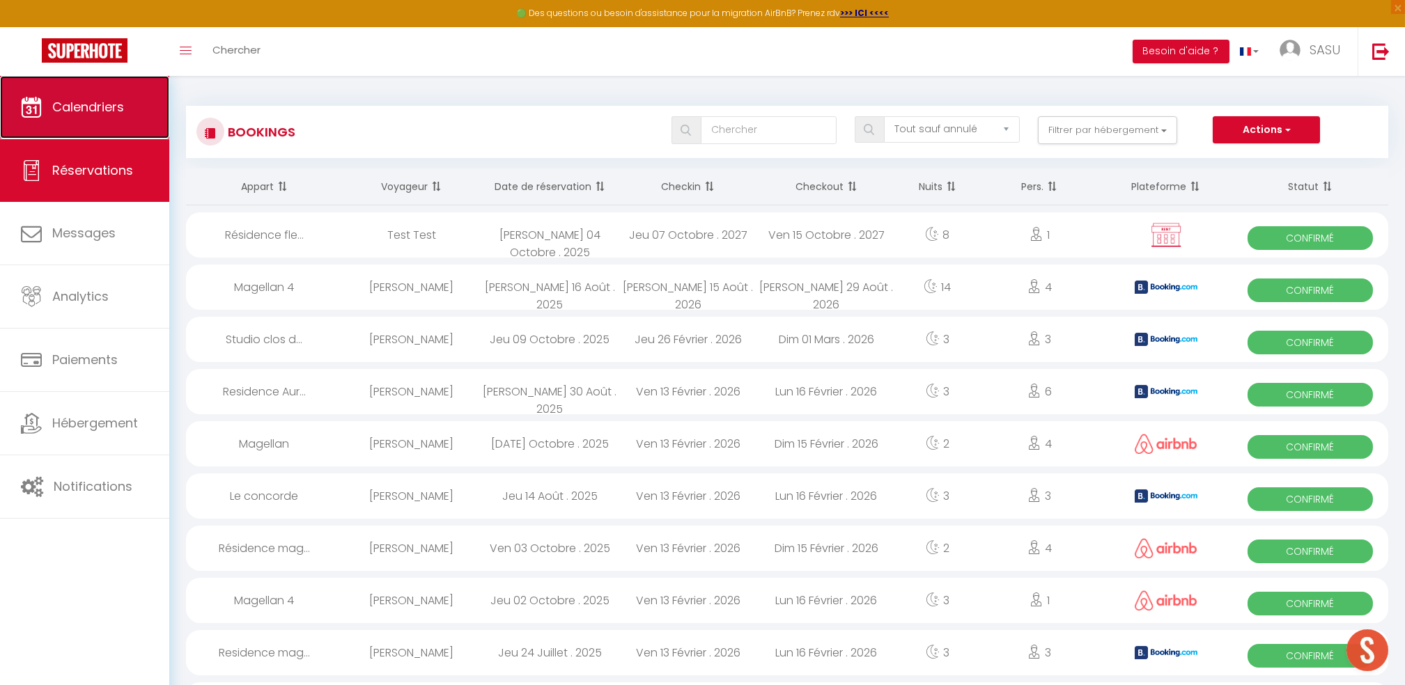
click at [88, 123] on link "Calendriers" at bounding box center [84, 107] width 169 height 63
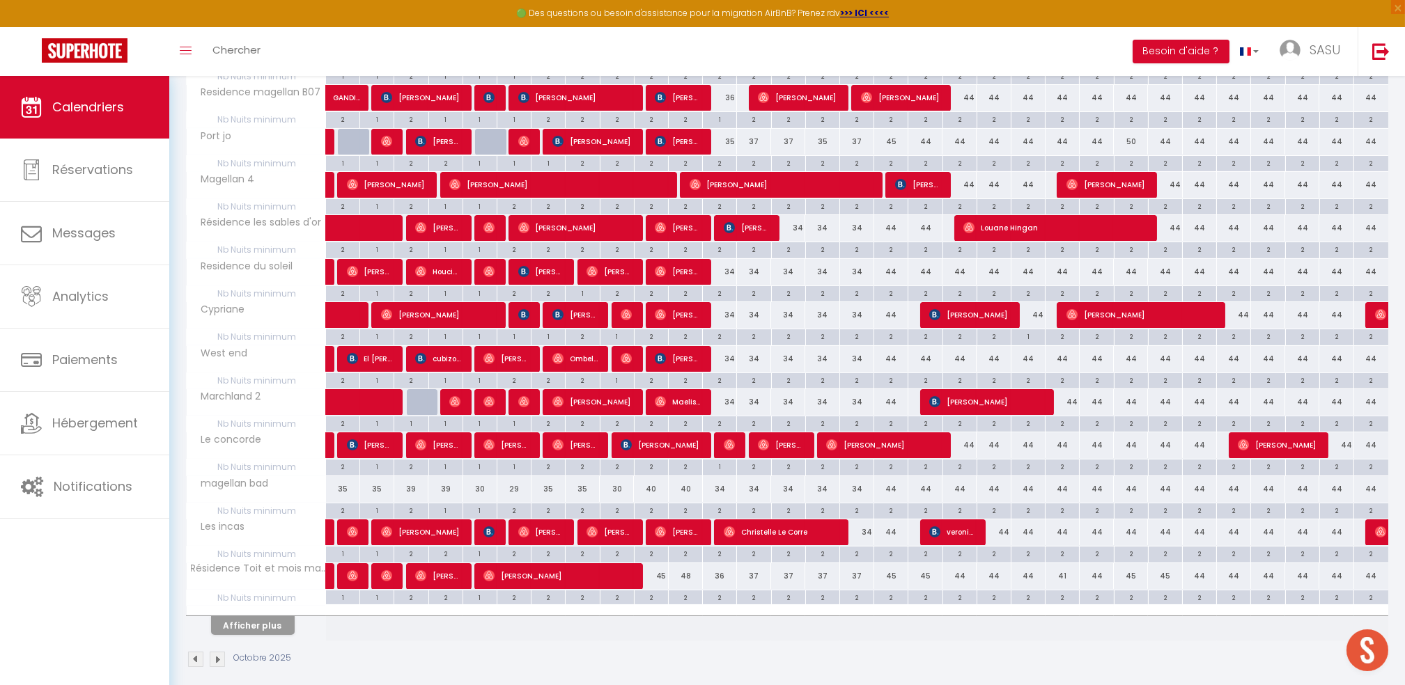
scroll to position [594, 0]
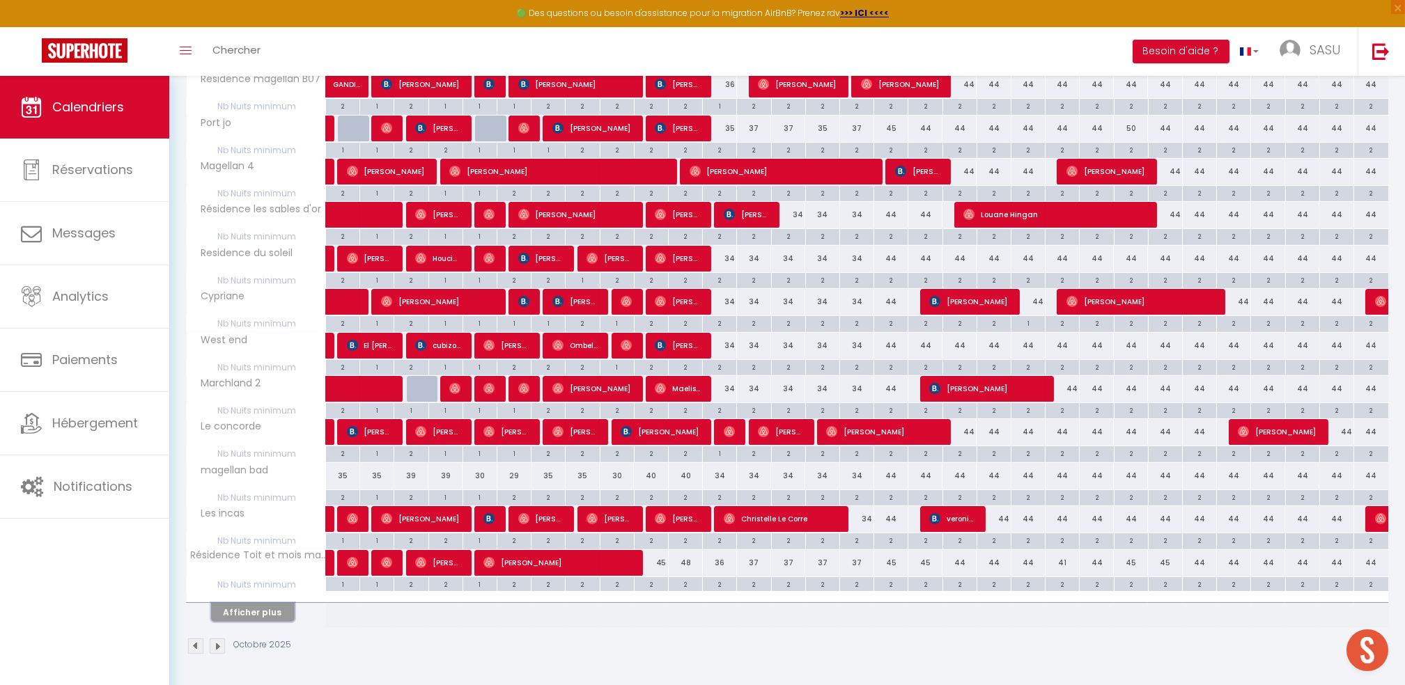
click at [254, 611] on button "Afficher plus" at bounding box center [253, 612] width 84 height 19
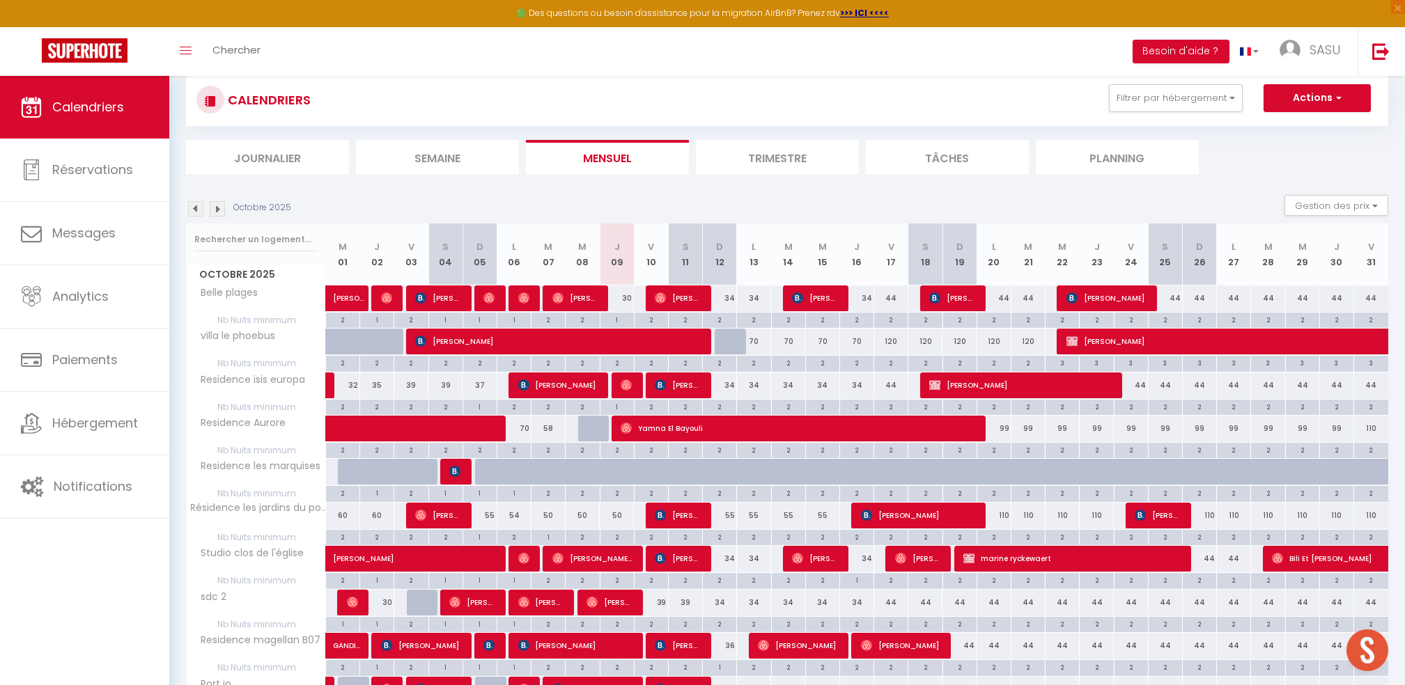
scroll to position [1, 0]
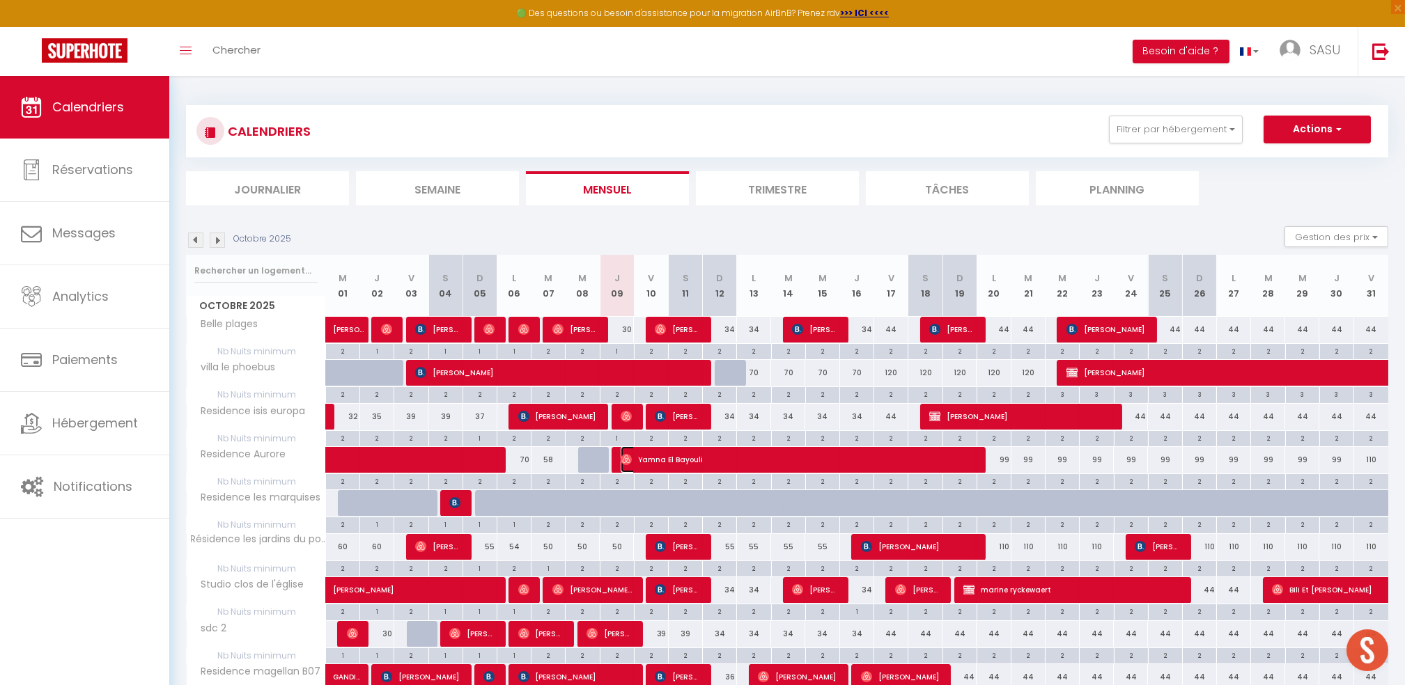
click at [633, 456] on span "Yamna El Bayouli" at bounding box center [797, 459] width 352 height 26
select select "OK"
select select "0"
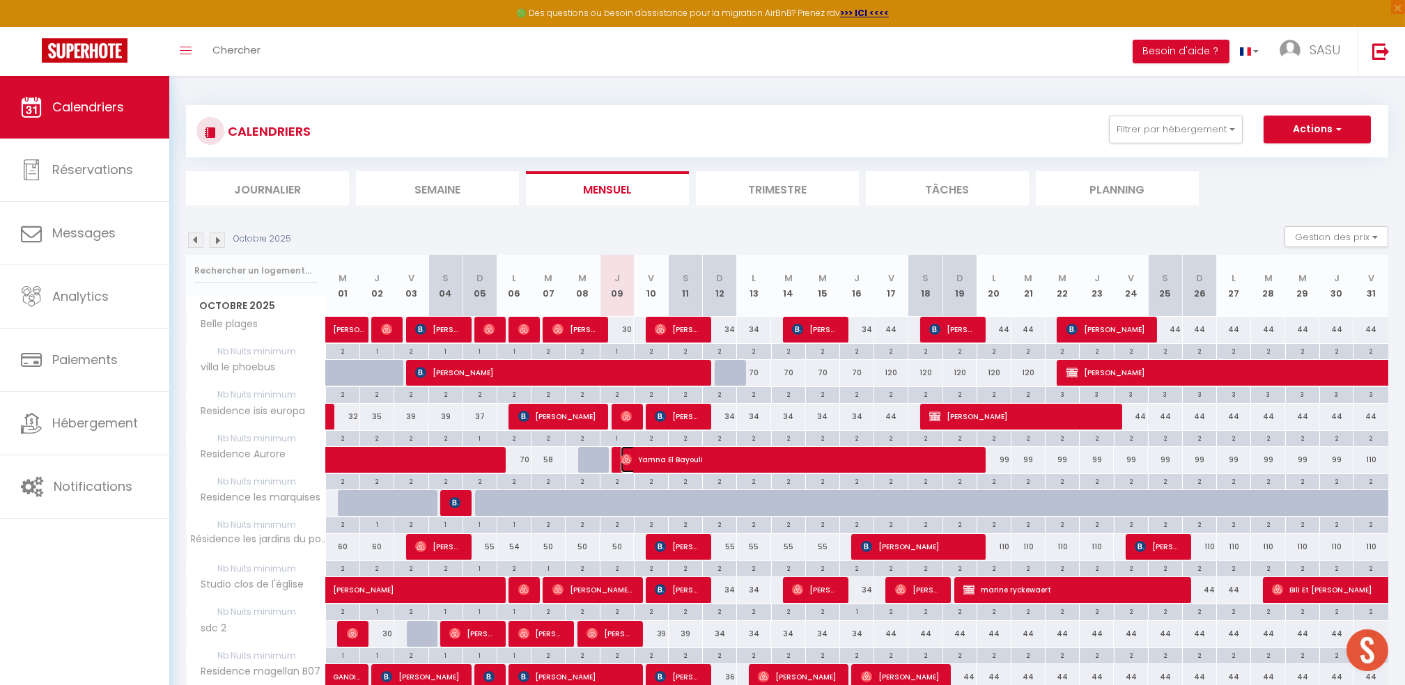
select select "1"
select select
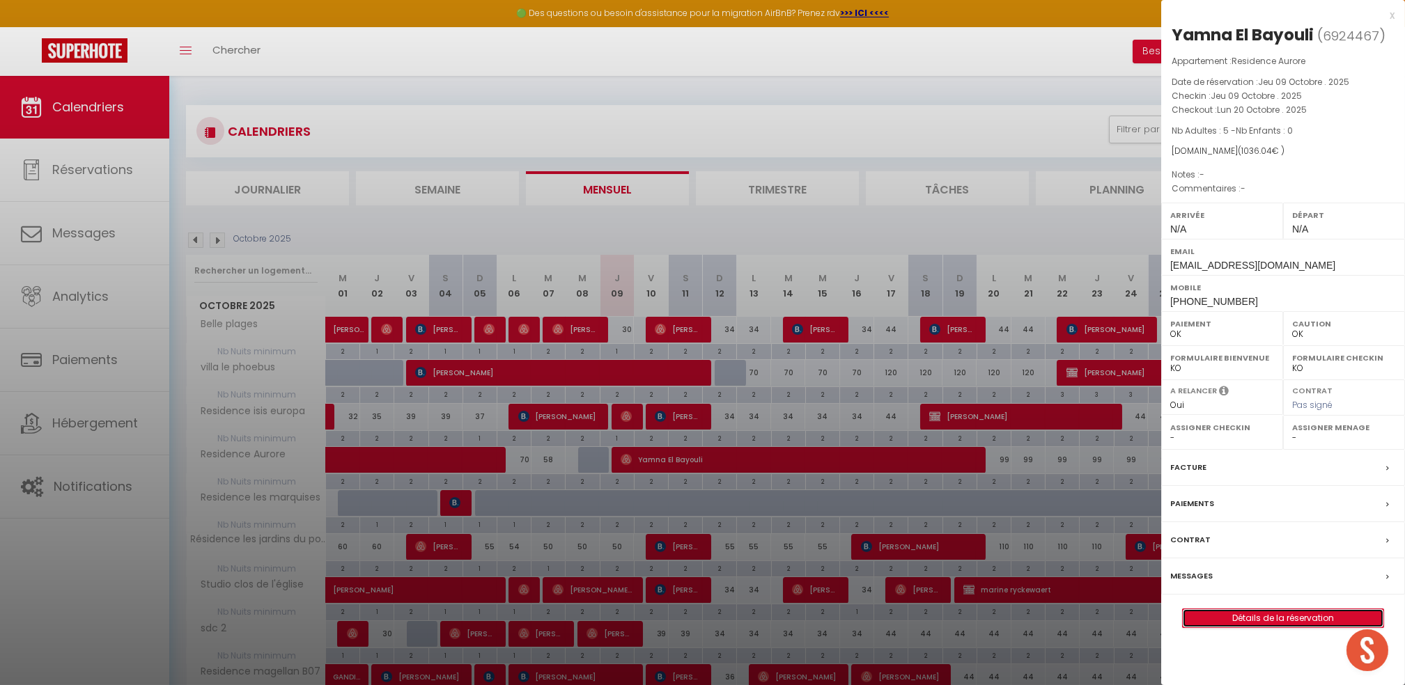
click at [1264, 616] on link "Détails de la réservation" at bounding box center [1283, 618] width 201 height 18
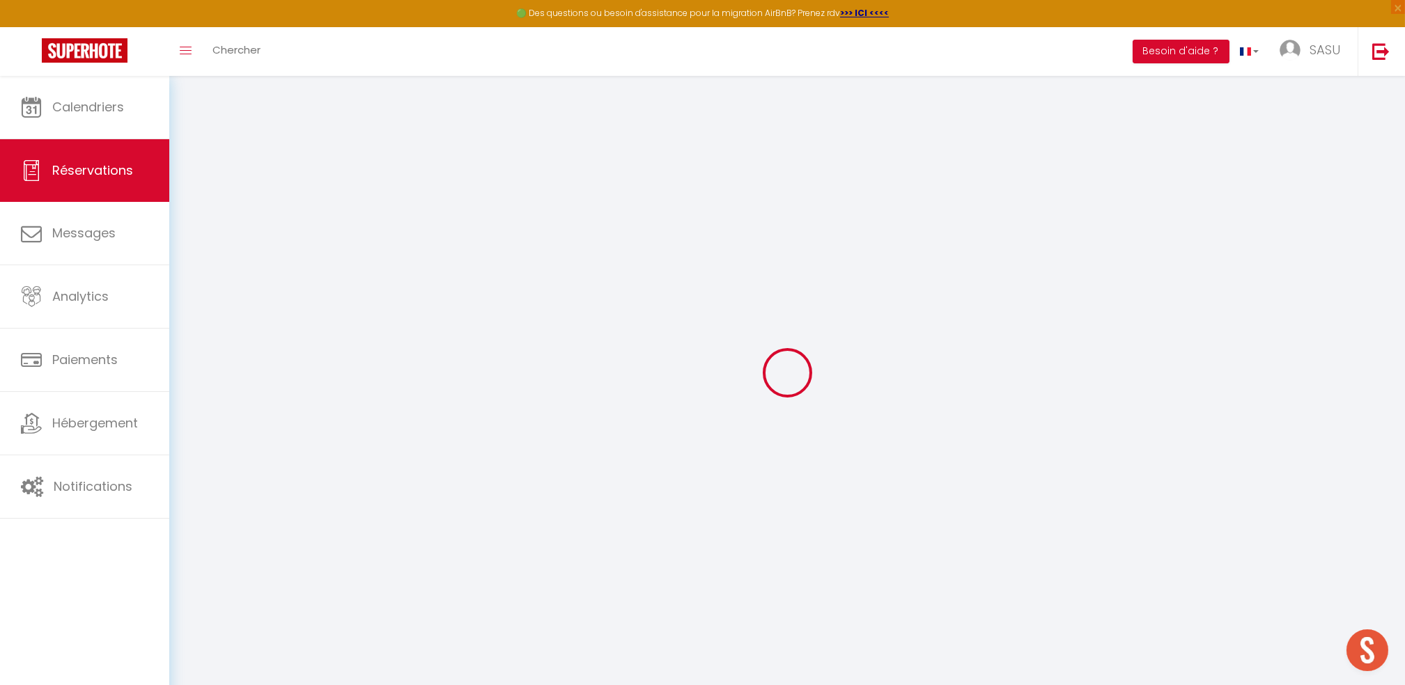
select select
checkbox input "false"
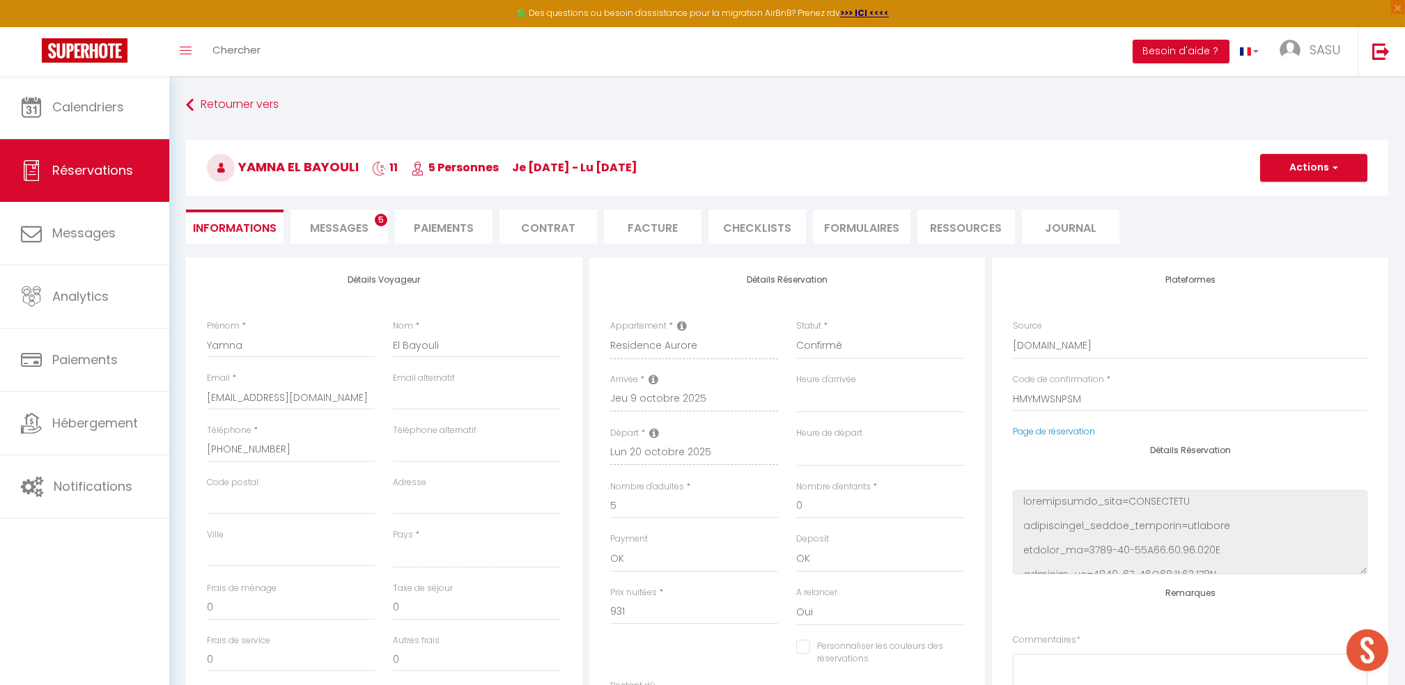
select select
type input "38"
type input "67.04"
select select
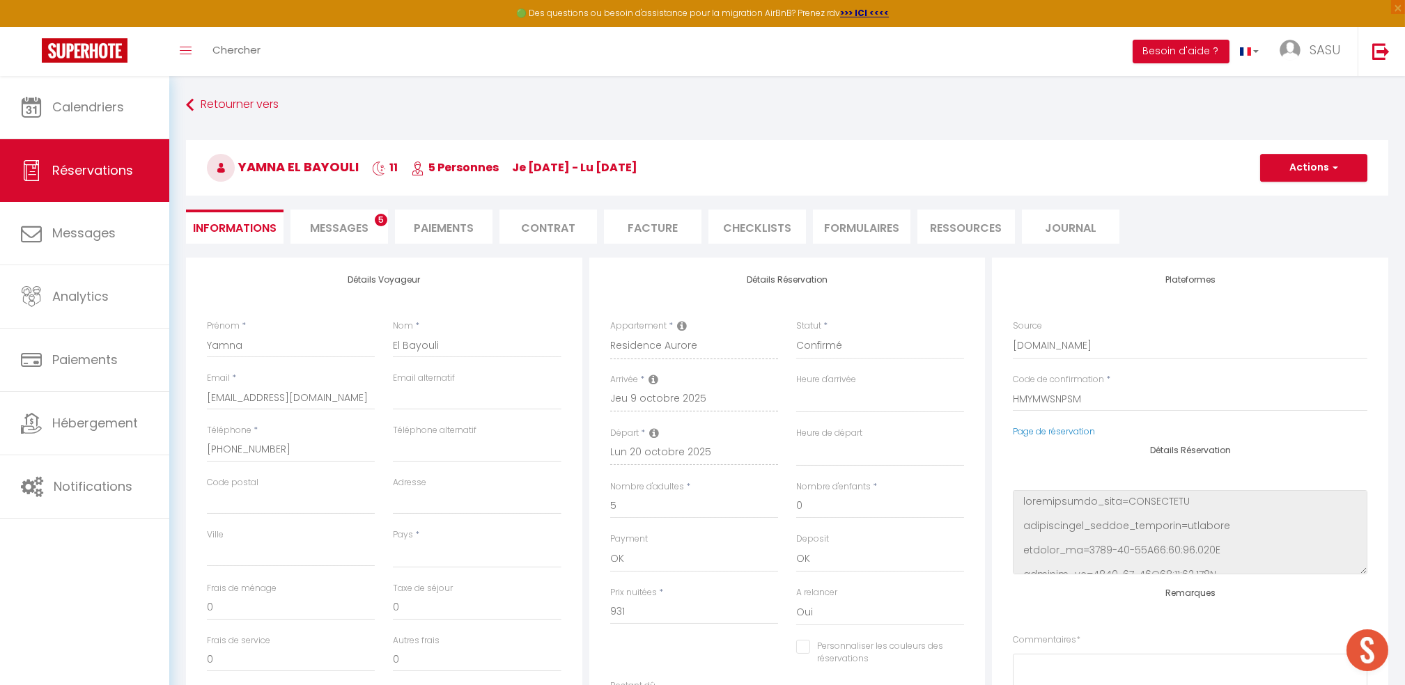
checkbox input "false"
select select
checkbox input "false"
select select
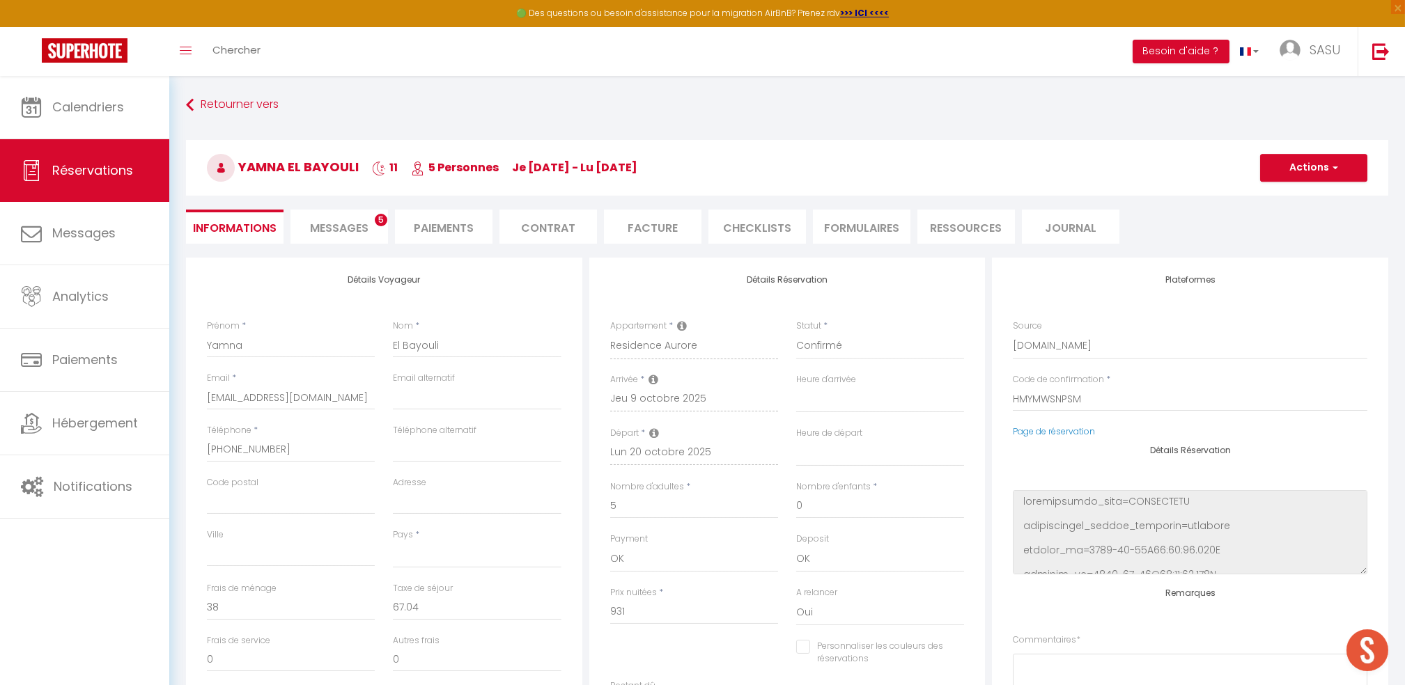
click at [381, 226] on li "Messages 5" at bounding box center [339, 227] width 98 height 34
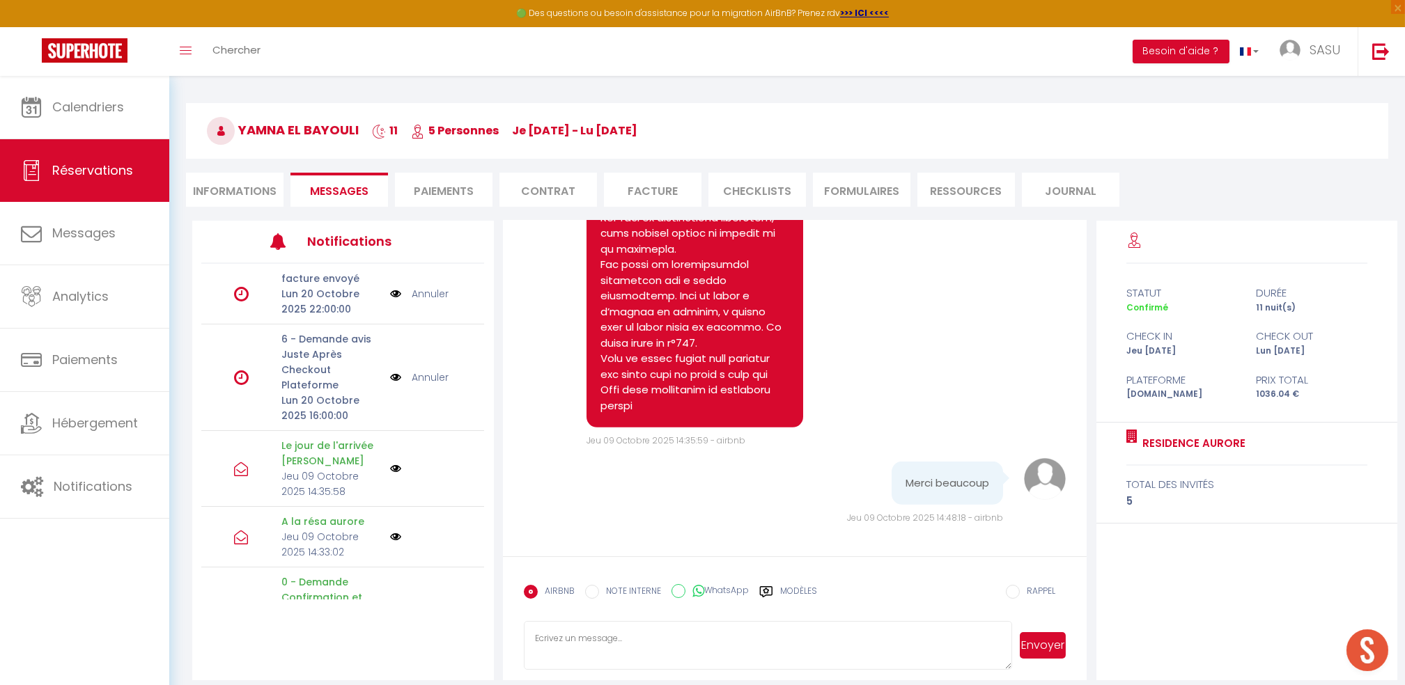
scroll to position [4037, 0]
